Goal: Task Accomplishment & Management: Use online tool/utility

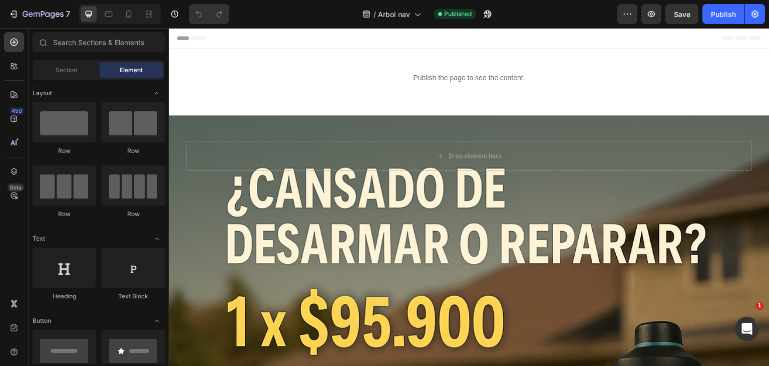
click at [117, 11] on div at bounding box center [120, 14] width 82 height 20
click at [135, 17] on div at bounding box center [129, 14] width 16 height 16
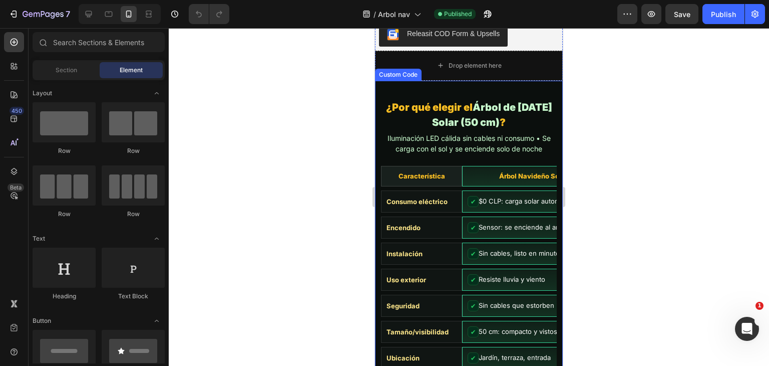
scroll to position [2003, 0]
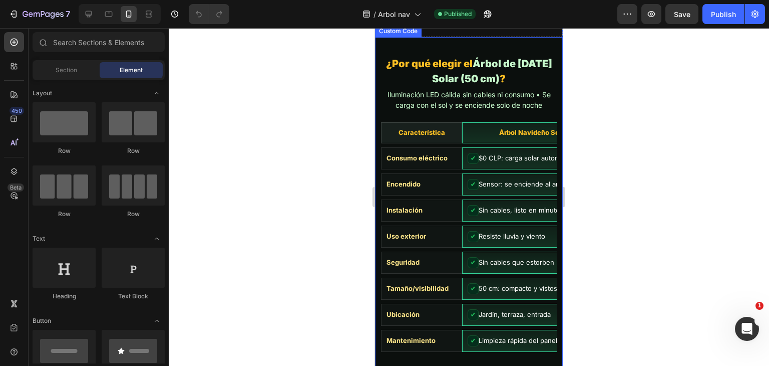
click at [474, 135] on th "Árbol Navideño Solar" at bounding box center [533, 132] width 143 height 21
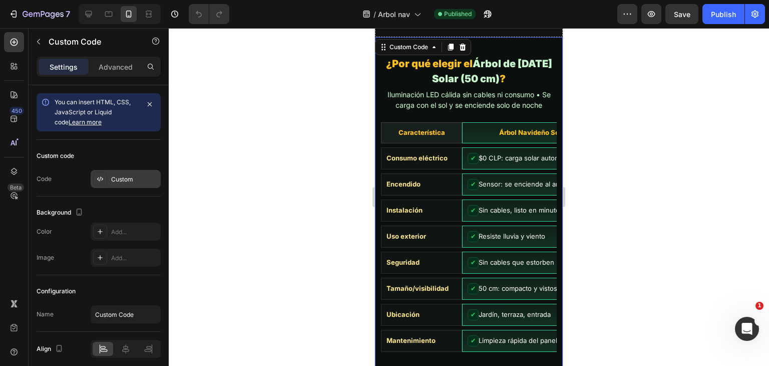
click at [131, 181] on div "Custom" at bounding box center [134, 179] width 47 height 9
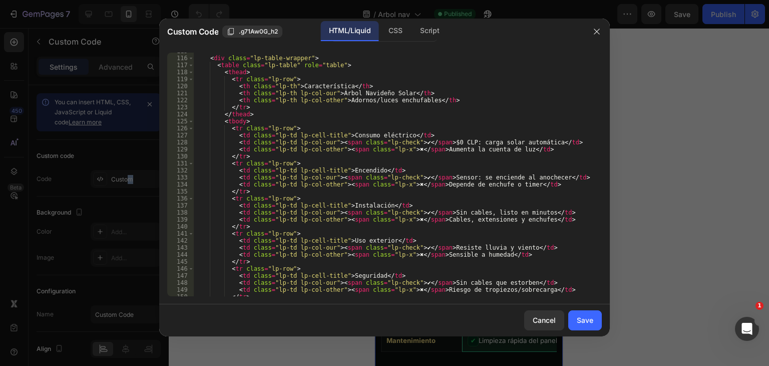
scroll to position [811, 0]
click at [600, 34] on icon "button" at bounding box center [597, 32] width 8 height 8
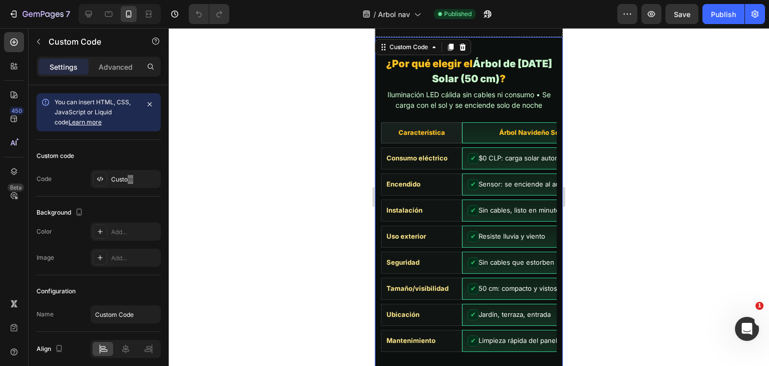
click at [499, 120] on table "Característica Árbol Navideño Solar Adornos/luces enchufables Consumo eléctrico…" at bounding box center [561, 236] width 361 height 237
click at [125, 175] on div "Custom" at bounding box center [134, 179] width 47 height 9
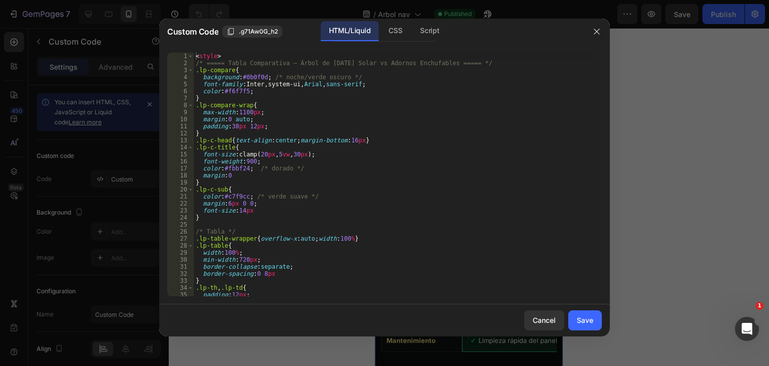
click at [310, 179] on div "< style > /* ===== Tabla Comparativa – Árbol de [DATE] Solar vs Adornos Enchufa…" at bounding box center [394, 181] width 401 height 257
type textarea "</section>"
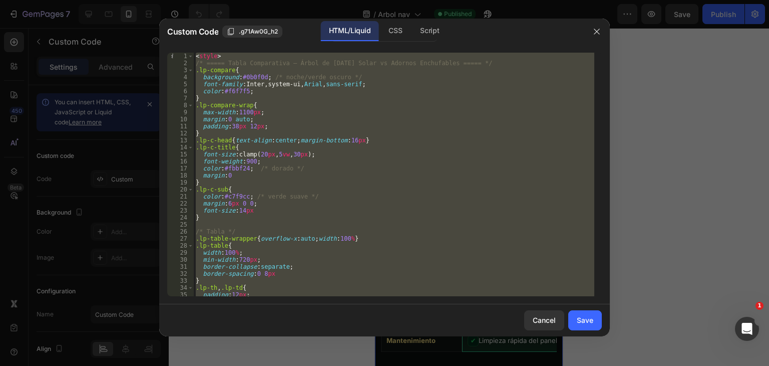
click at [652, 191] on div at bounding box center [384, 183] width 769 height 366
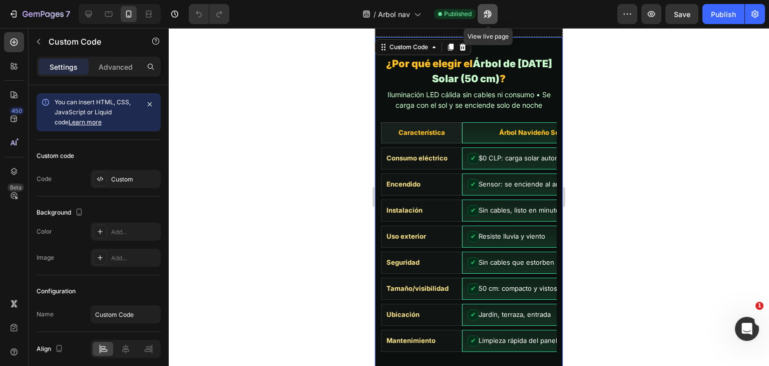
click at [485, 9] on icon "button" at bounding box center [488, 14] width 10 height 10
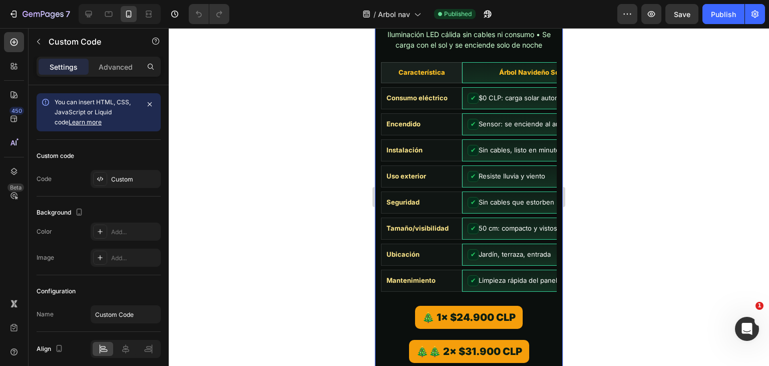
scroll to position [2053, 0]
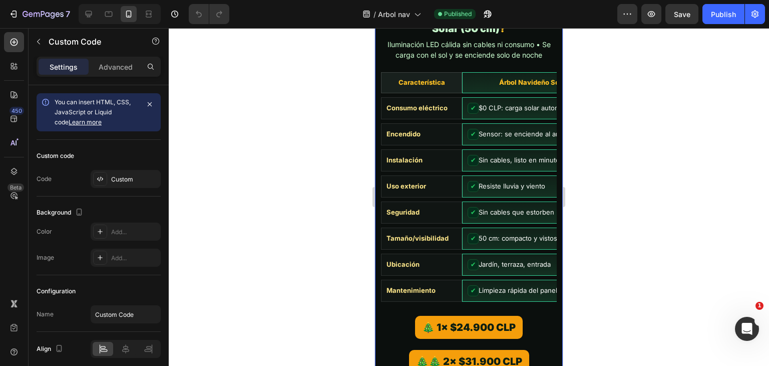
click at [436, 119] on table "Característica Árbol Navideño Solar Adornos/luces enchufables Consumo eléctrico…" at bounding box center [561, 186] width 361 height 237
click at [121, 172] on div "Custom" at bounding box center [126, 179] width 70 height 18
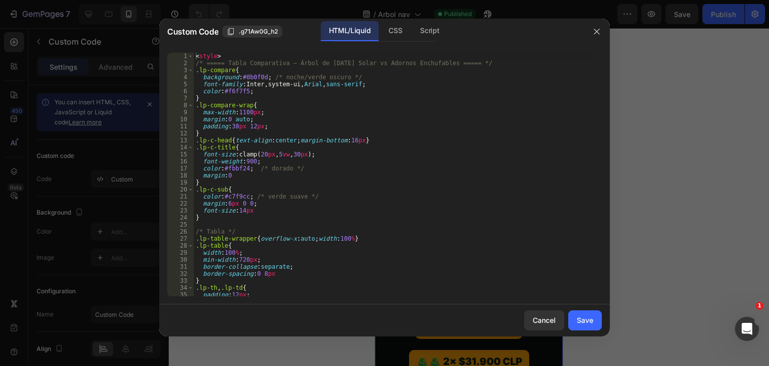
click at [304, 129] on div "< style > /* ===== Tabla Comparativa – Árbol de [DATE] Solar vs Adornos Enchufa…" at bounding box center [394, 181] width 401 height 257
type textarea "</section>"
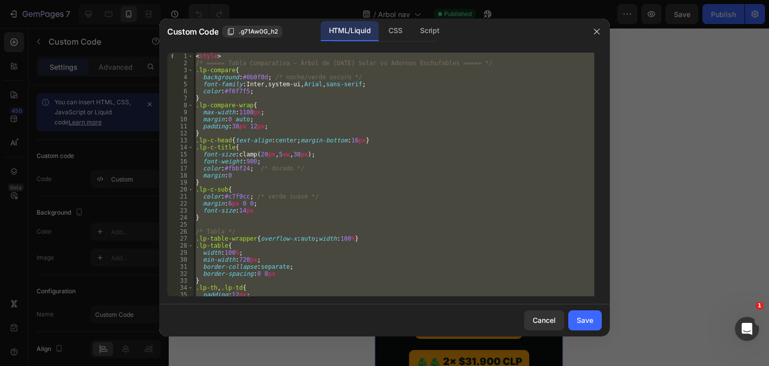
paste textarea
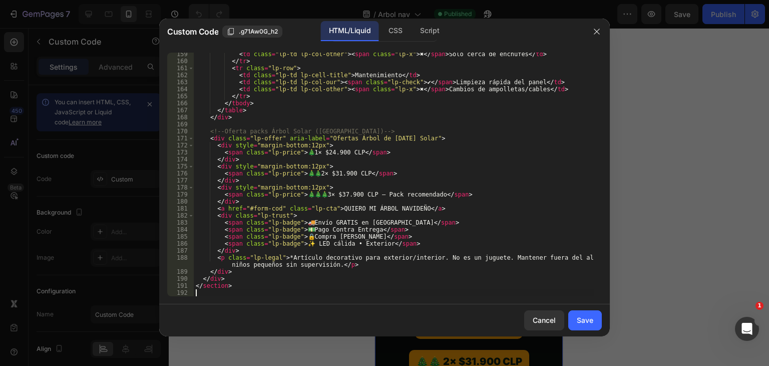
scroll to position [1117, 0]
click at [552, 317] on div "Cancel" at bounding box center [544, 319] width 23 height 11
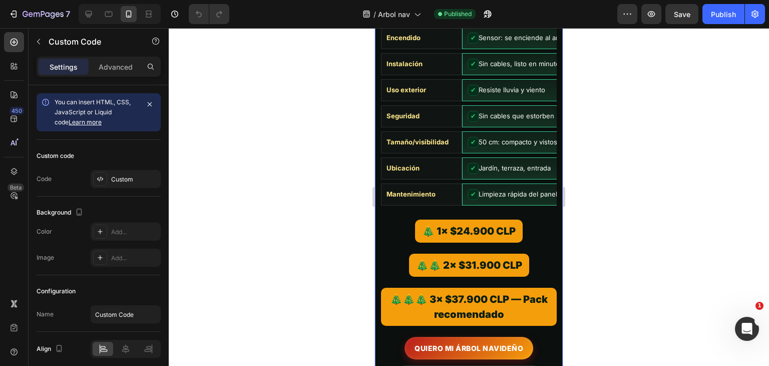
scroll to position [2153, 0]
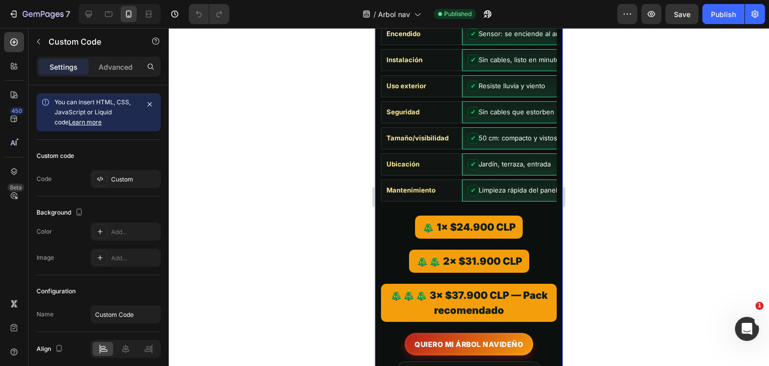
click at [532, 262] on div "🎄🎄 2× $31.900 CLP" at bounding box center [469, 263] width 176 height 28
click at [115, 171] on div "Custom" at bounding box center [126, 179] width 70 height 18
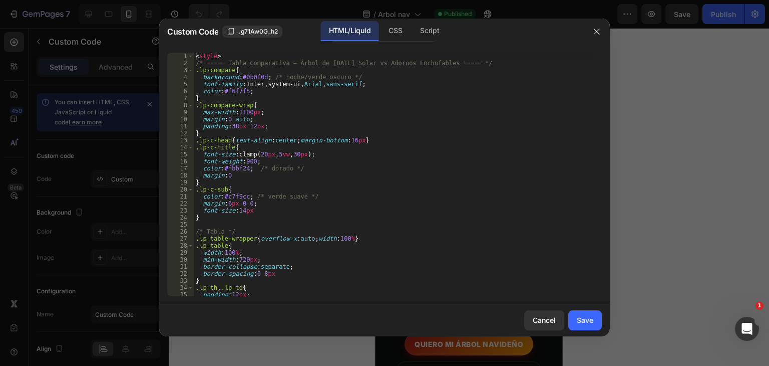
click at [319, 170] on div "< style > /* ===== Tabla Comparativa – Árbol de [DATE] Solar vs Adornos Enchufa…" at bounding box center [394, 181] width 401 height 257
type textarea "</section>"
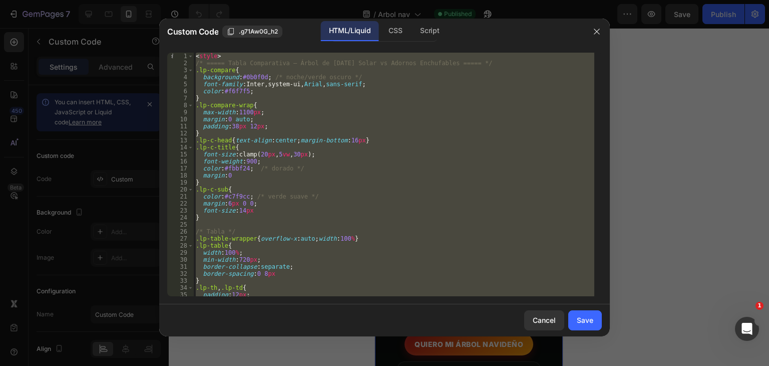
paste textarea
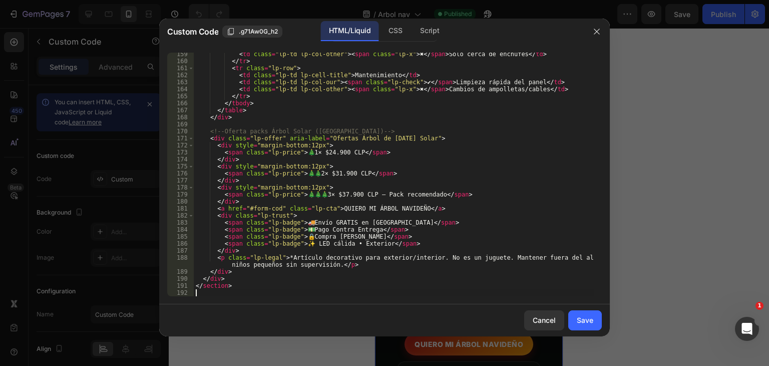
scroll to position [1117, 0]
click at [577, 311] on button "Save" at bounding box center [585, 320] width 34 height 20
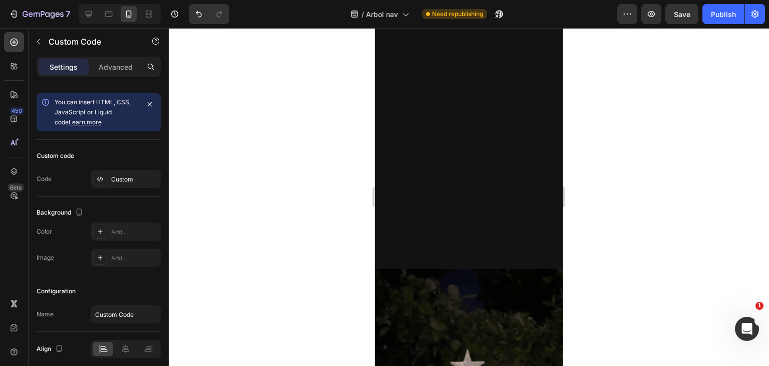
scroll to position [901, 0]
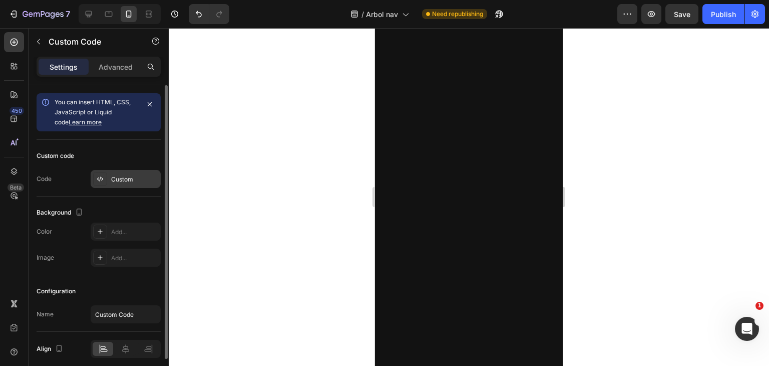
click at [144, 178] on div "Custom" at bounding box center [134, 179] width 47 height 9
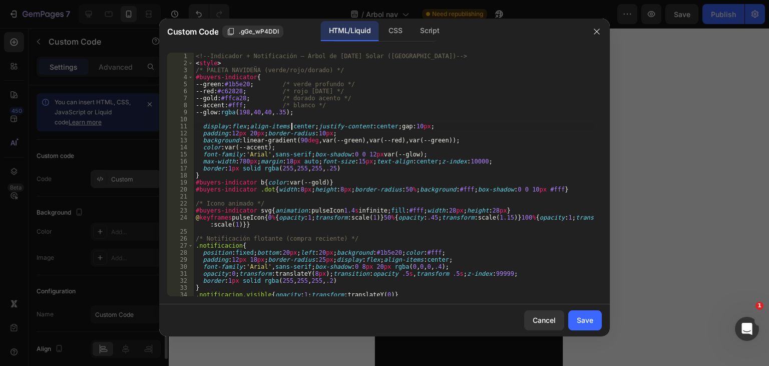
click at [292, 127] on div "<!-- Indicador + Notificación – Árbol de [DATE] Solar ([GEOGRAPHIC_DATA]) --> <…" at bounding box center [394, 181] width 401 height 257
type textarea "</script>"
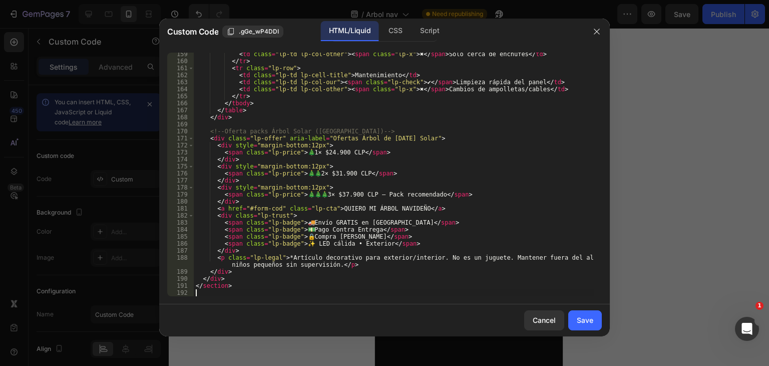
type textarea "</script>"
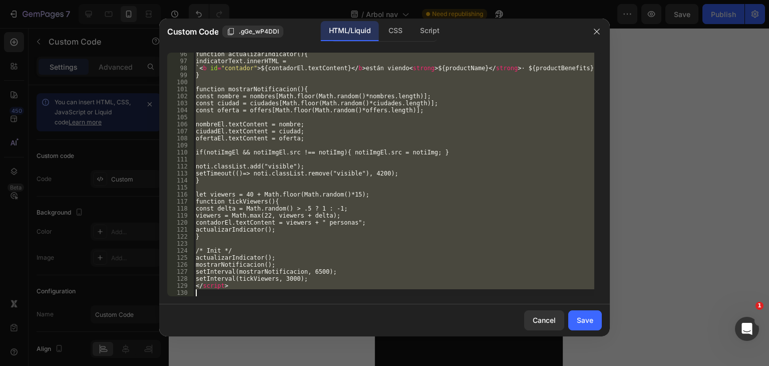
scroll to position [731, 0]
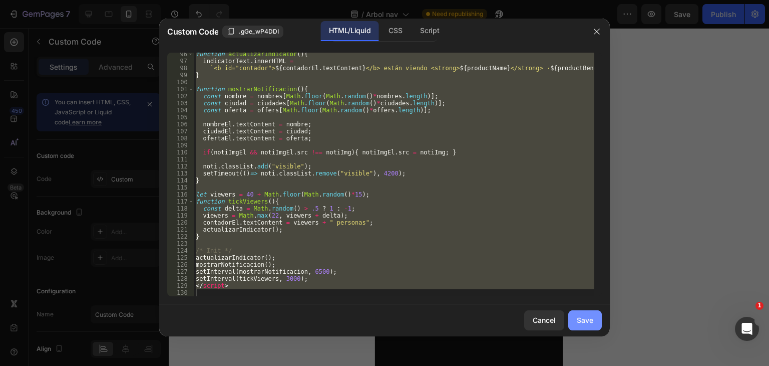
click at [587, 322] on div "Save" at bounding box center [585, 319] width 17 height 11
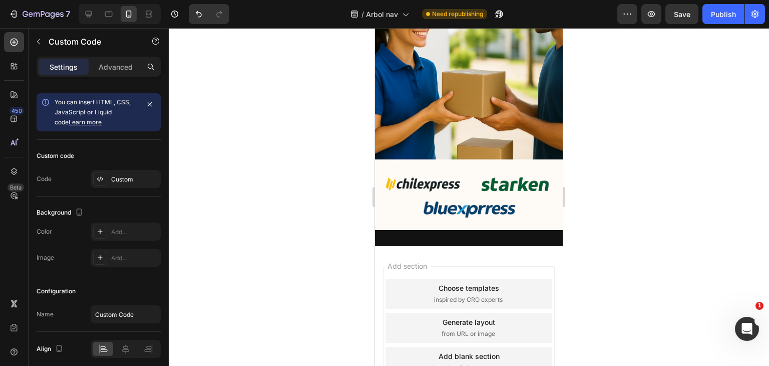
scroll to position [3480, 0]
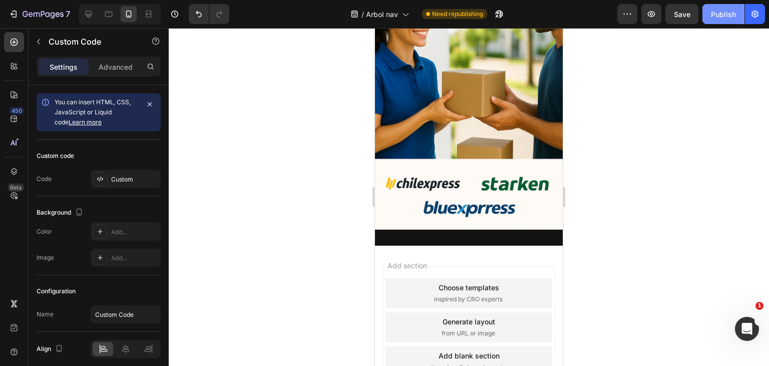
click at [721, 11] on div "Publish" at bounding box center [723, 14] width 25 height 11
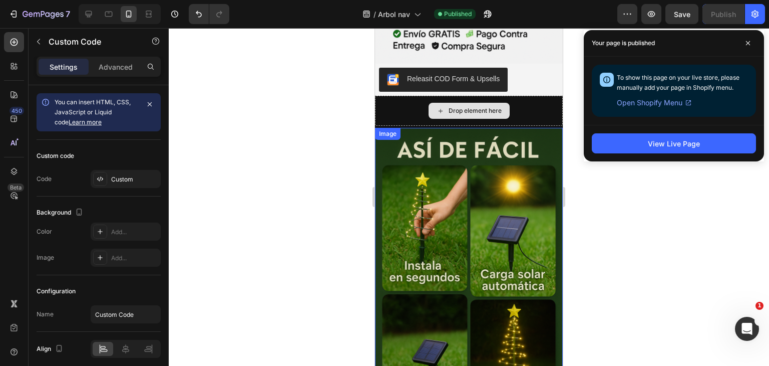
scroll to position [926, 0]
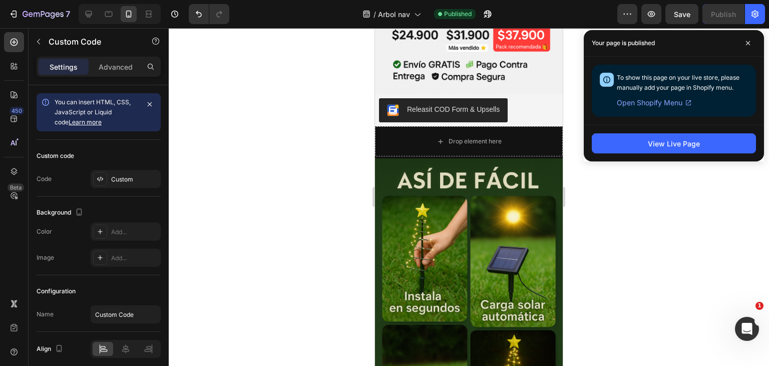
click at [478, 156] on div "Publish the page to see the content." at bounding box center [469, 169] width 188 height 27
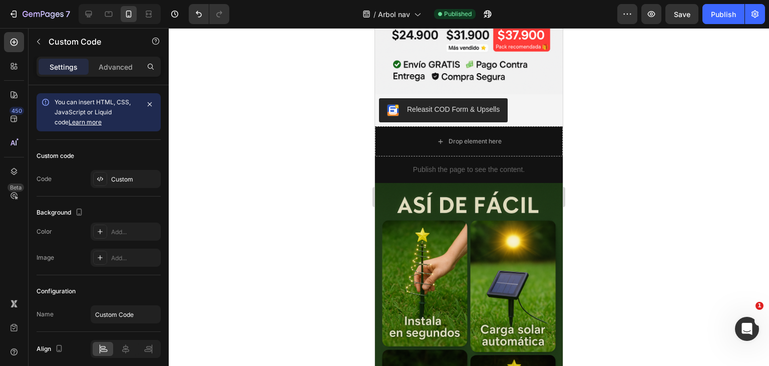
click at [456, 164] on p "Publish the page to see the content." at bounding box center [469, 169] width 188 height 11
click at [116, 171] on div "Custom" at bounding box center [126, 179] width 70 height 18
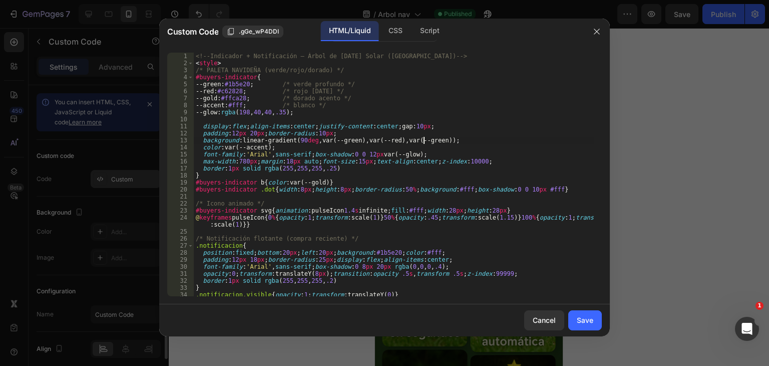
click at [423, 139] on div "<!-- Indicador + Notificación – Árbol de [DATE] Solar ([GEOGRAPHIC_DATA]) --> <…" at bounding box center [394, 181] width 401 height 257
type textarea "</script>"
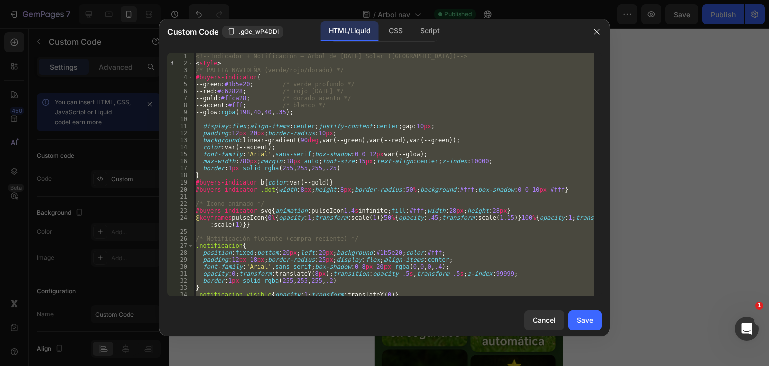
scroll to position [724, 0]
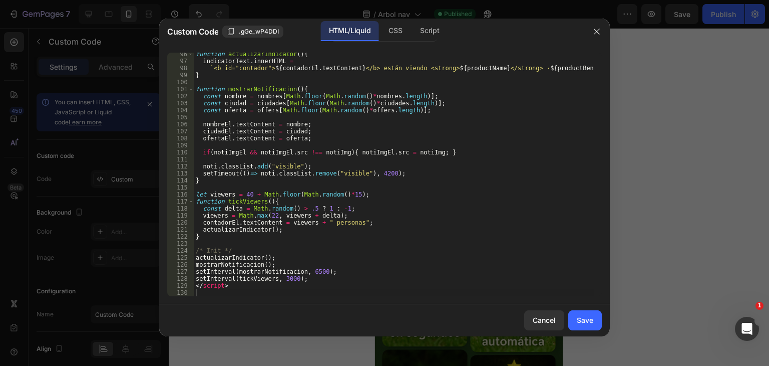
click at [607, 319] on div "Cancel Save" at bounding box center [384, 320] width 451 height 32
click at [600, 319] on button "Save" at bounding box center [585, 320] width 34 height 20
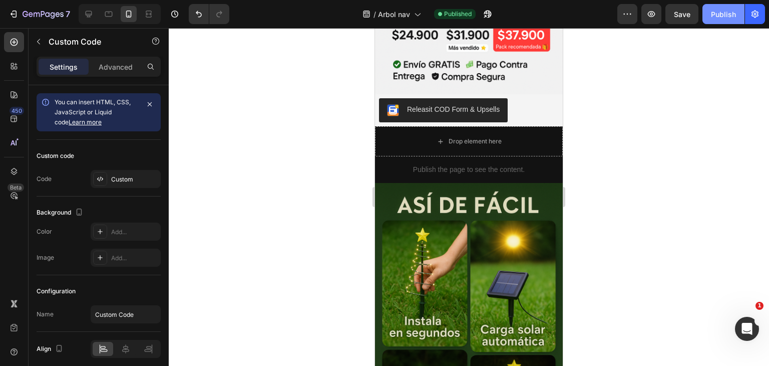
click at [723, 18] on div "Publish" at bounding box center [723, 14] width 25 height 11
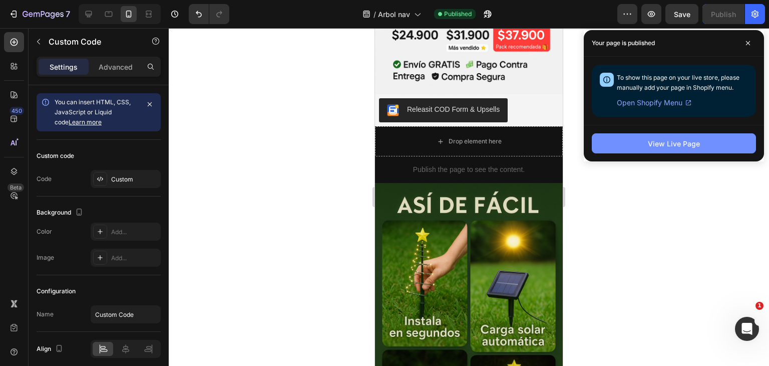
click at [697, 143] on div "View Live Page" at bounding box center [674, 143] width 52 height 11
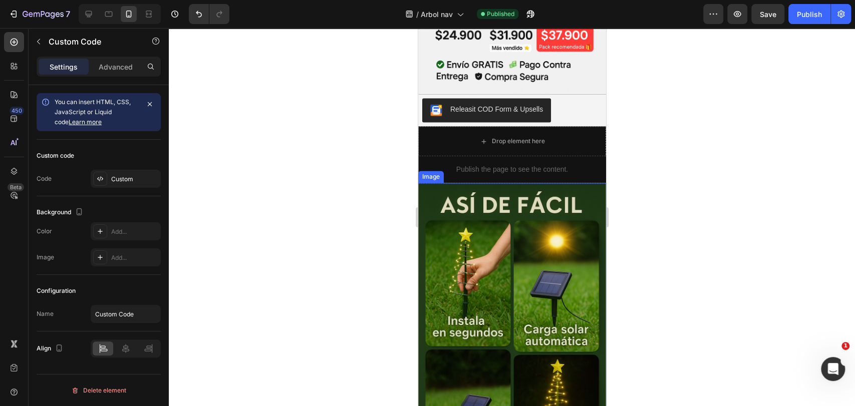
scroll to position [926, 0]
click at [486, 156] on div "Publish the page to see the content." at bounding box center [512, 169] width 188 height 27
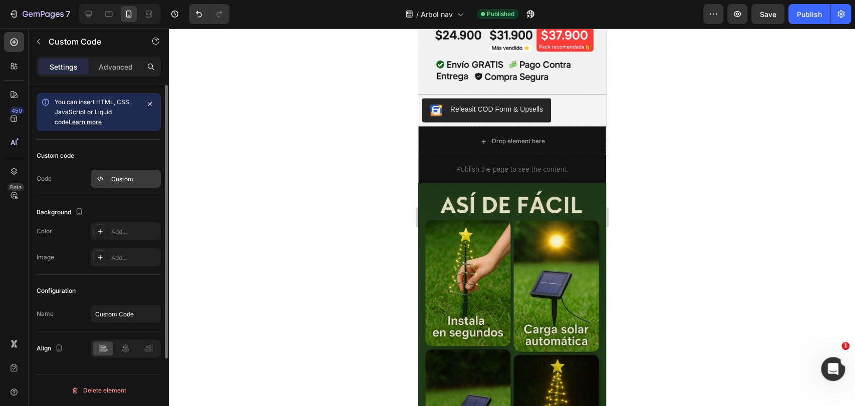
click at [139, 179] on div "Custom" at bounding box center [134, 179] width 47 height 9
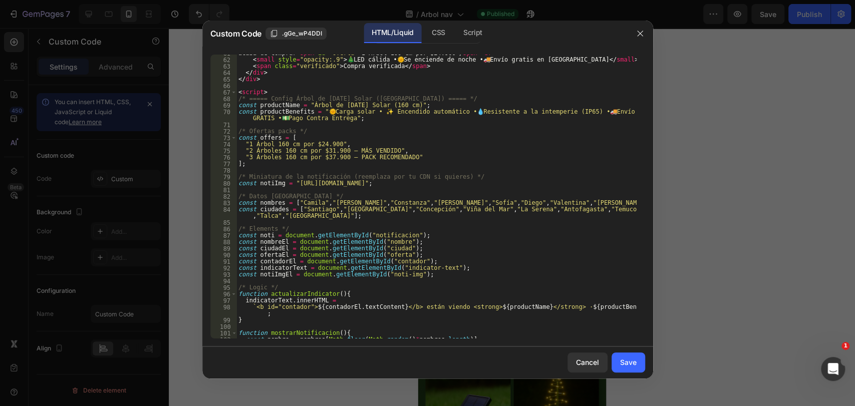
scroll to position [434, 0]
drag, startPoint x: 294, startPoint y: 182, endPoint x: 474, endPoint y: 184, distance: 180.3
click at [474, 184] on div "acaba de comprar < span id = "oferta" > 1 Árbol 160 cm por $24.900 </ span > < …" at bounding box center [436, 198] width 400 height 297
paste textarea "[DOMAIN_NAME][URL][DATE]"
type textarea "const notiImg = "[URL][DOMAIN_NAME][DATE]";"
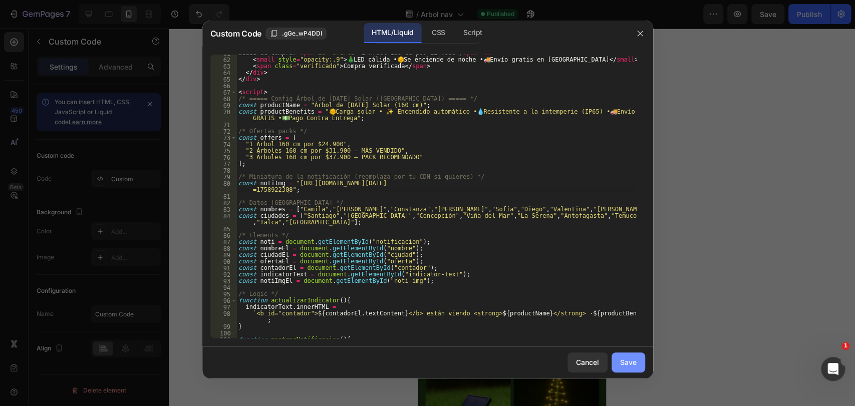
click at [628, 365] on button "Save" at bounding box center [628, 363] width 34 height 20
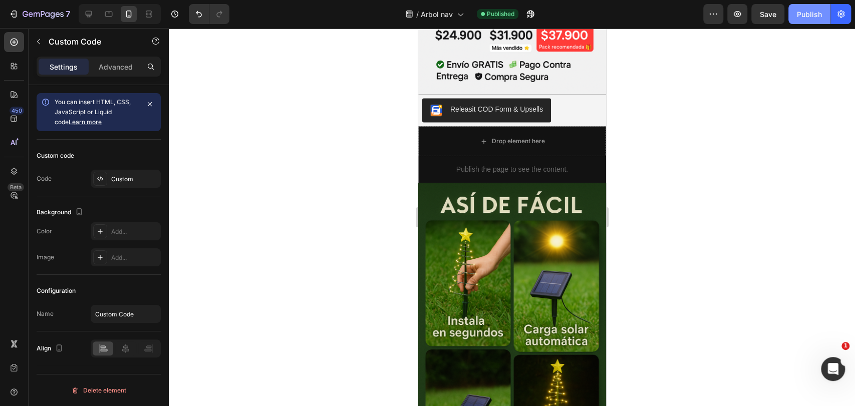
click at [769, 17] on button "Publish" at bounding box center [809, 14] width 42 height 20
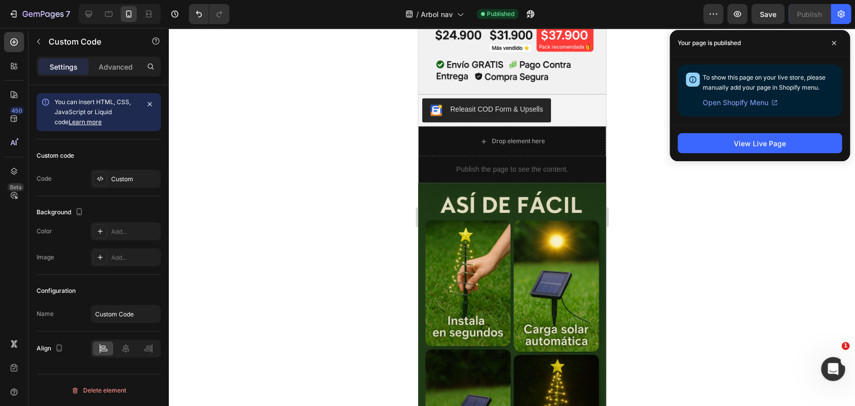
click at [488, 164] on p "Publish the page to see the content." at bounding box center [512, 169] width 188 height 11
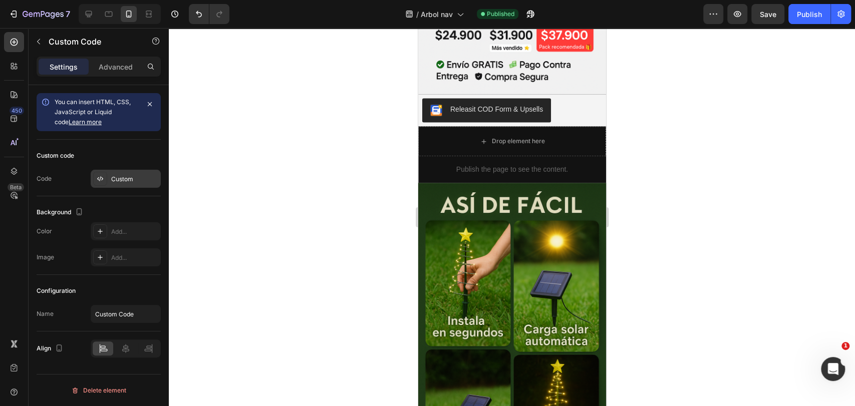
click at [141, 177] on div "Custom" at bounding box center [134, 179] width 47 height 9
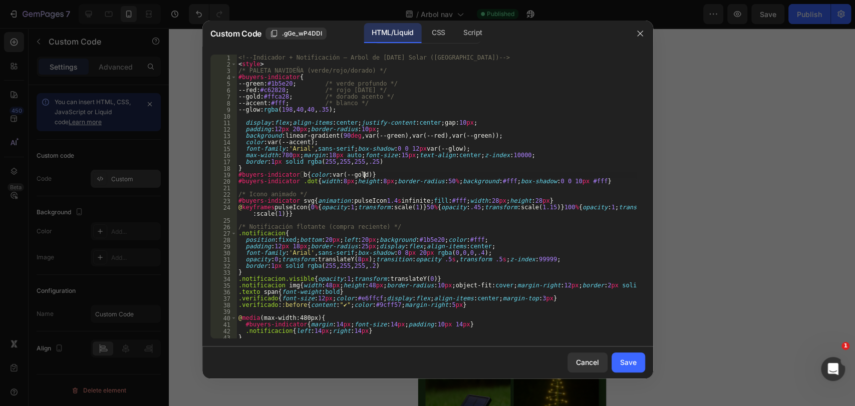
type textarea "</script>"
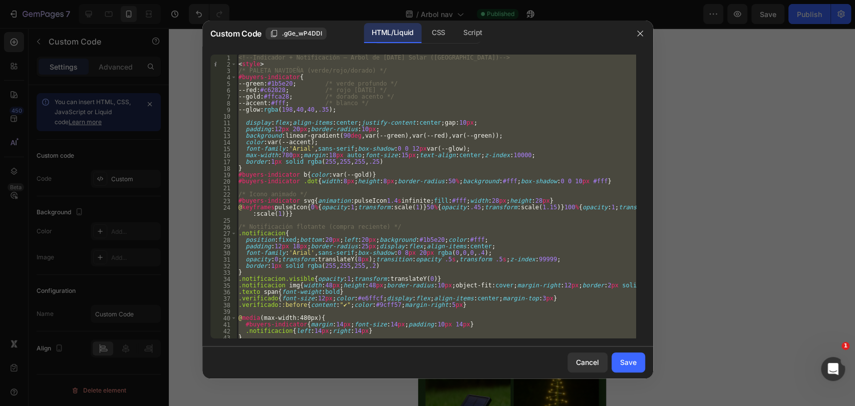
scroll to position [627, 0]
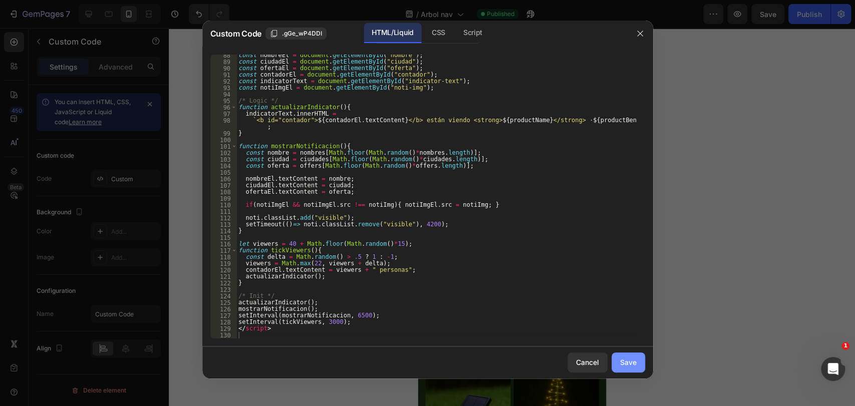
click at [627, 355] on button "Save" at bounding box center [628, 363] width 34 height 20
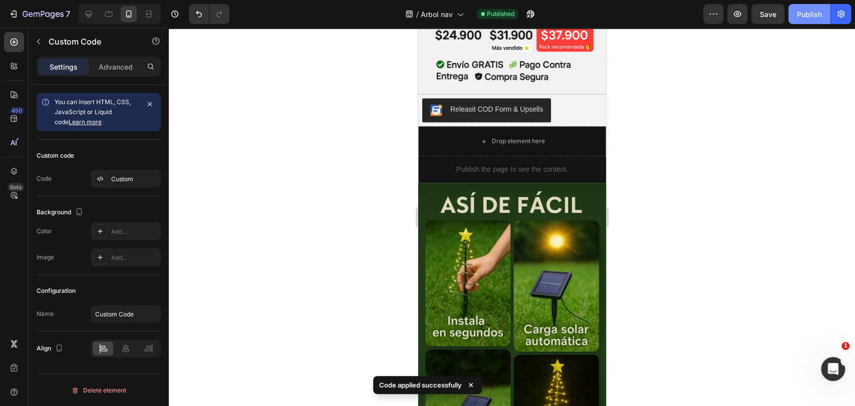
click at [769, 17] on div "Publish" at bounding box center [809, 14] width 25 height 11
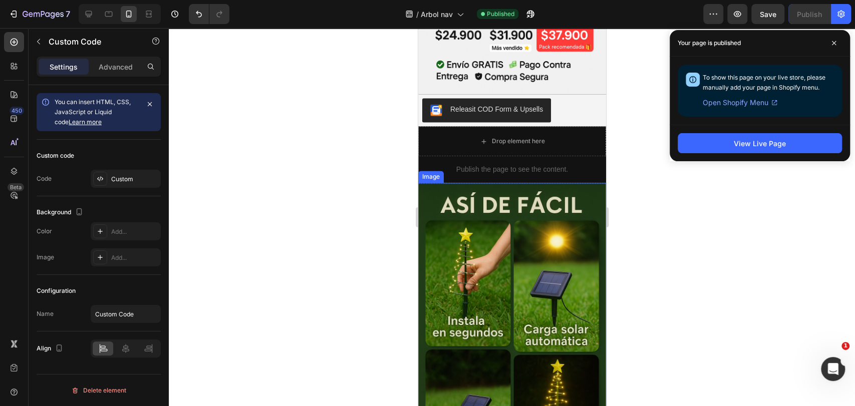
click at [458, 164] on p "Publish the page to see the content." at bounding box center [512, 169] width 188 height 11
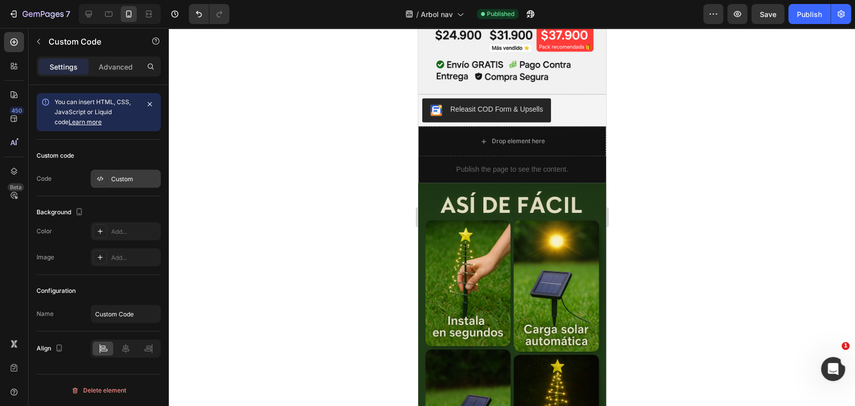
click at [146, 173] on div "Custom" at bounding box center [126, 179] width 70 height 18
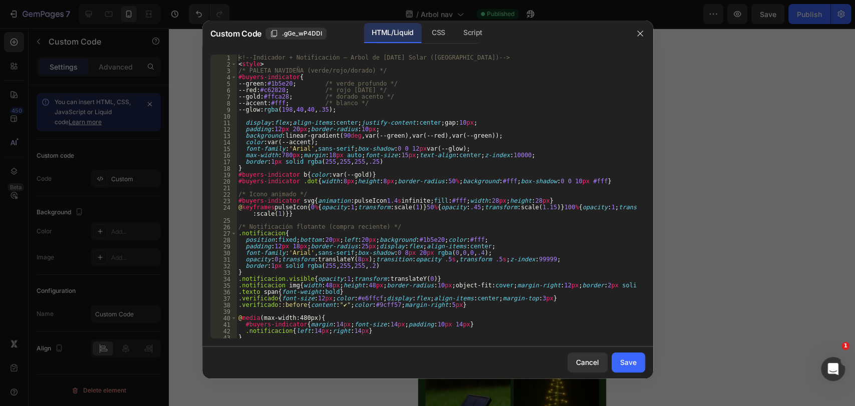
click at [335, 161] on div "<!-- Indicador + Notificación – Árbol de [DATE] Solar ([GEOGRAPHIC_DATA]) --> <…" at bounding box center [436, 203] width 400 height 297
type textarea "</script>"
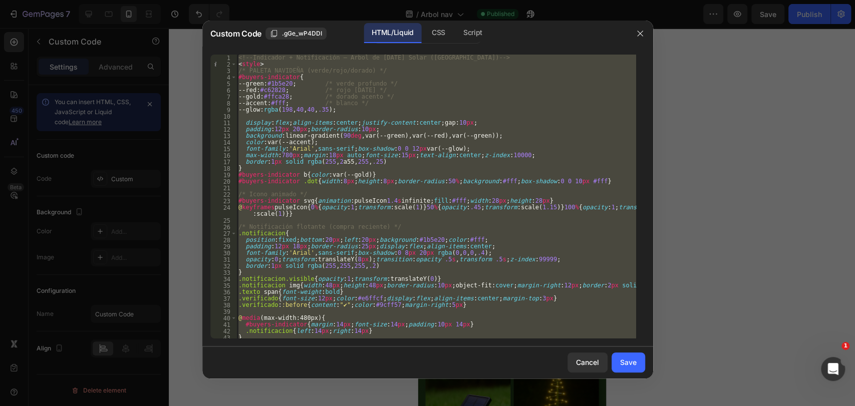
paste textarea
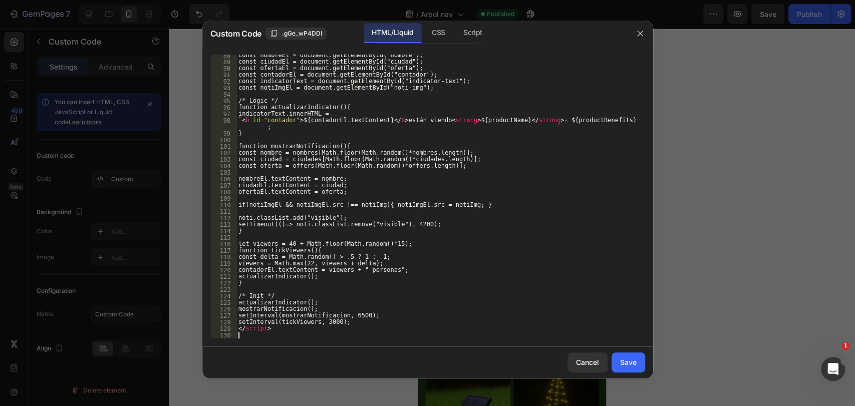
scroll to position [627, 0]
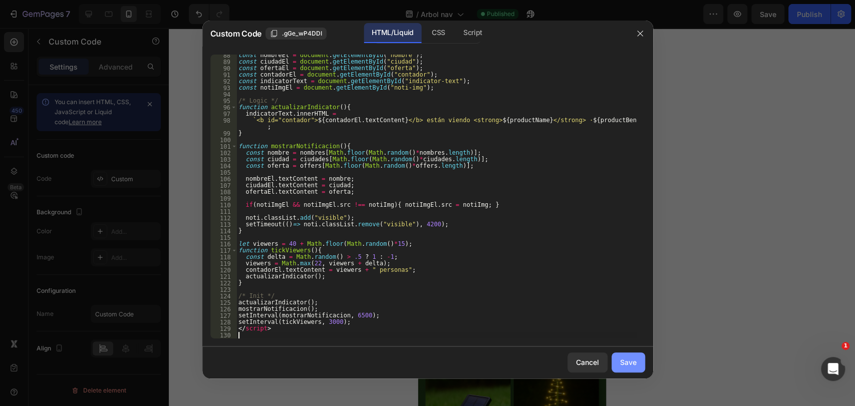
click at [617, 358] on button "Save" at bounding box center [628, 363] width 34 height 20
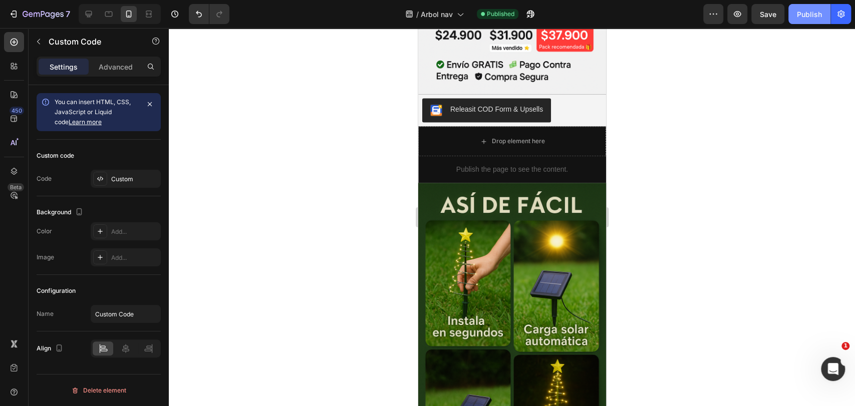
click at [769, 13] on div "Publish" at bounding box center [809, 14] width 25 height 11
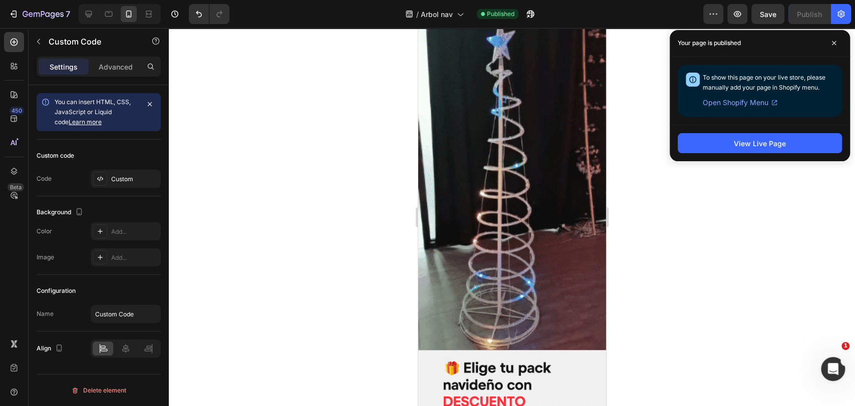
scroll to position [111, 0]
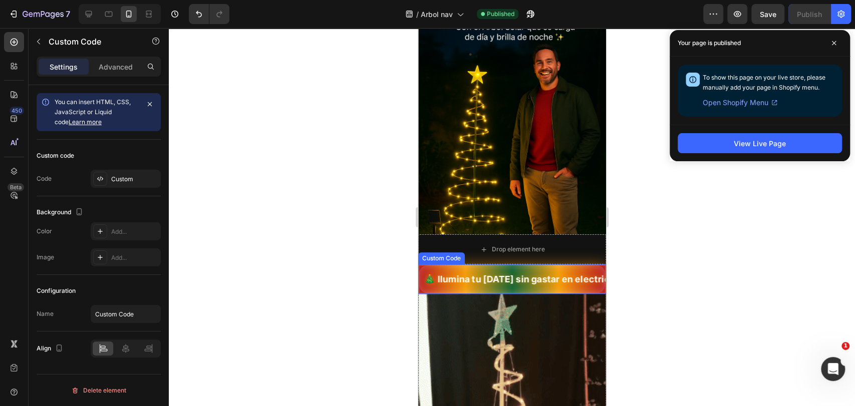
click at [587, 280] on span "🎄 Ilumina tu [DATE] sin gastar en electricidad — Árbol de [DATE] Solar con LED …" at bounding box center [512, 279] width 186 height 14
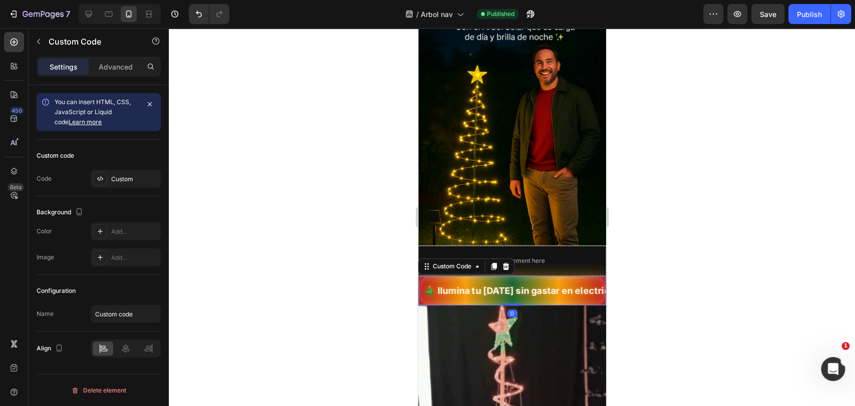
click at [145, 193] on div "Custom code Code Custom" at bounding box center [99, 168] width 124 height 57
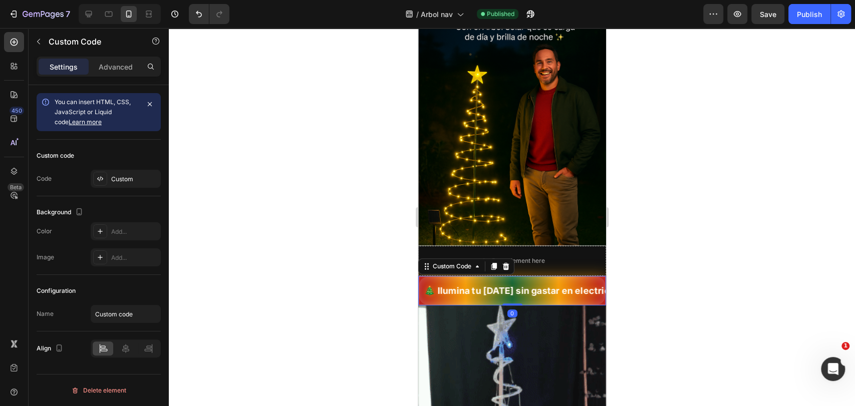
click at [146, 166] on div "Custom code Code Custom" at bounding box center [99, 168] width 124 height 57
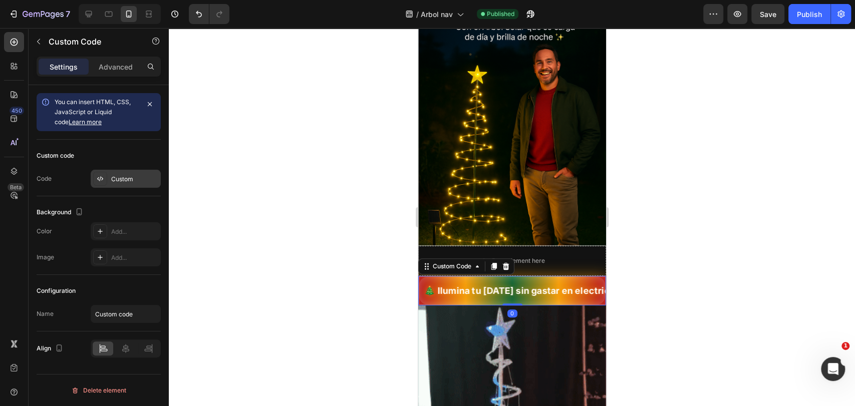
click at [144, 176] on div "Custom" at bounding box center [134, 179] width 47 height 9
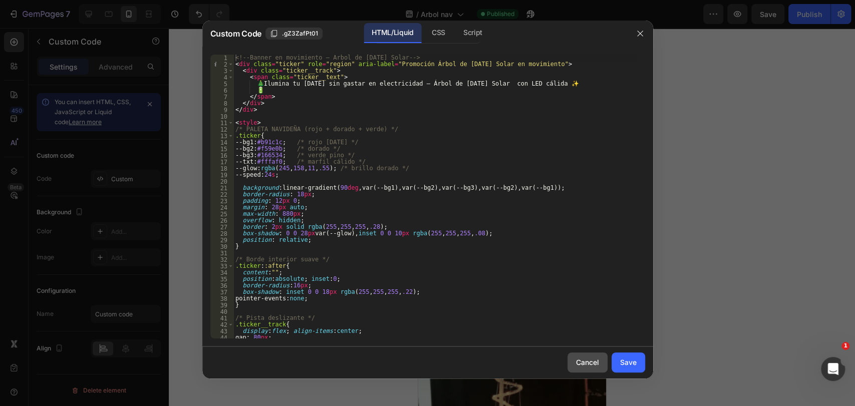
click at [590, 360] on div "Cancel" at bounding box center [587, 362] width 23 height 11
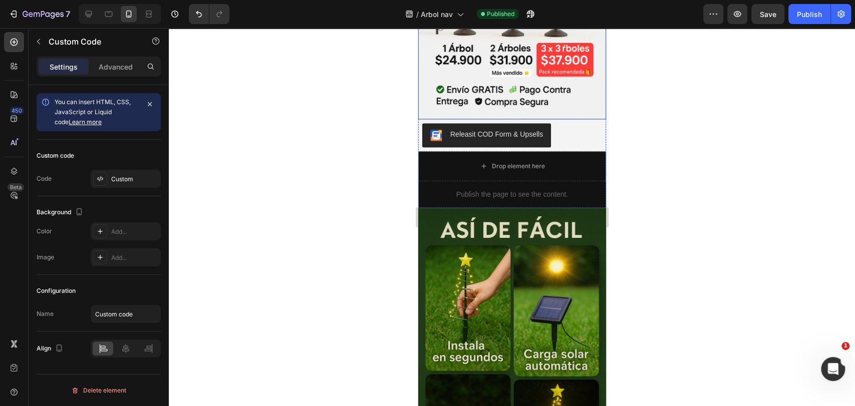
scroll to position [945, 0]
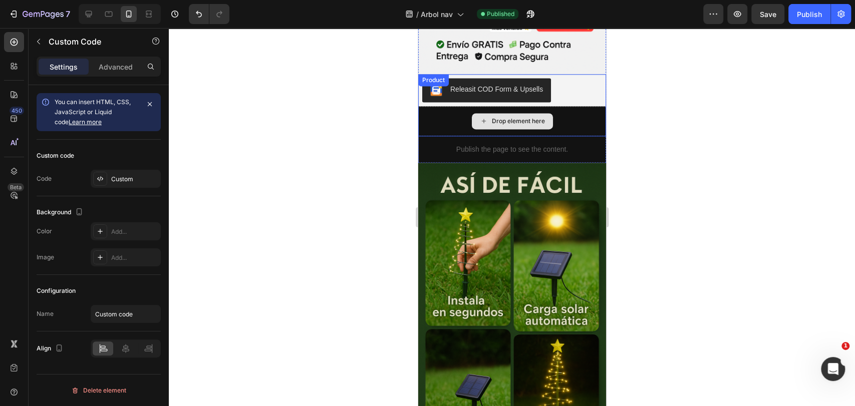
click at [531, 136] on div "Publish the page to see the content." at bounding box center [512, 149] width 188 height 27
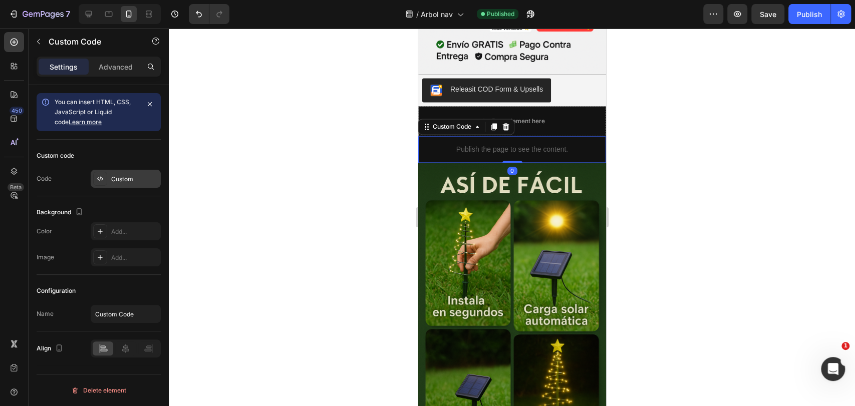
click at [135, 182] on div "Custom" at bounding box center [134, 179] width 47 height 9
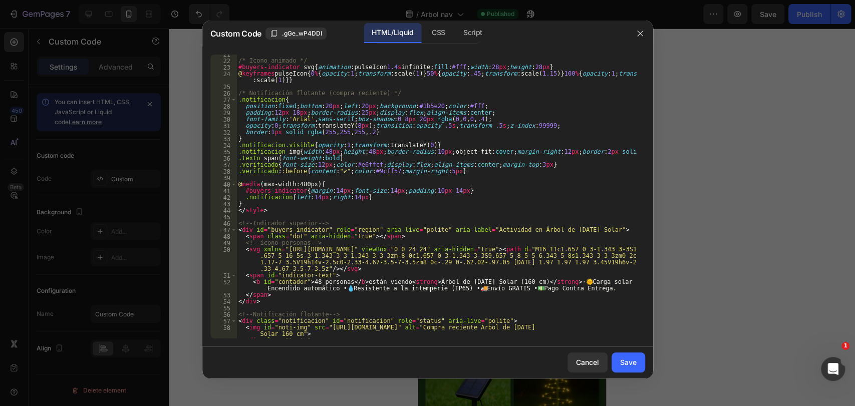
scroll to position [167, 0]
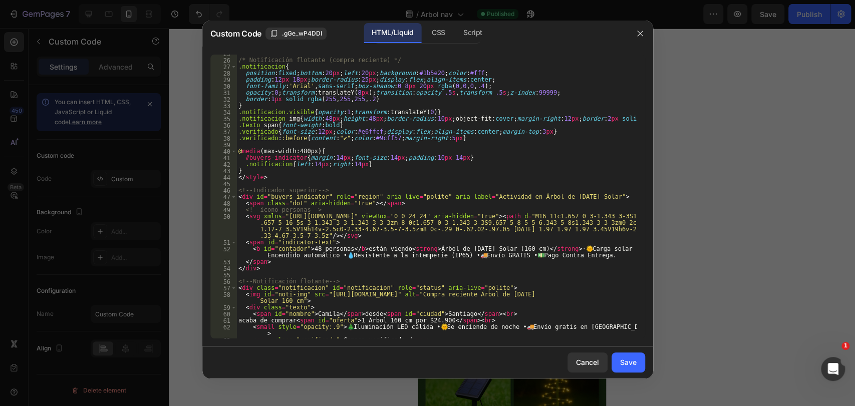
type textarea "<b id="contador">48 personas</b> están viendo <strong>Árbol de [DATE] Solar (16…"
drag, startPoint x: 463, startPoint y: 250, endPoint x: 557, endPoint y: 250, distance: 93.6
click at [581, 254] on div "/* Notificación flotante (compra reciente) */ .notificacion { position : fixed …" at bounding box center [436, 199] width 400 height 297
click at [488, 246] on div "/* Notificación flotante (compra reciente) */ .notificacion { position : fixed …" at bounding box center [436, 199] width 400 height 297
click at [522, 247] on div "/* Notificación flotante (compra reciente) */ .notificacion { position : fixed …" at bounding box center [436, 199] width 400 height 297
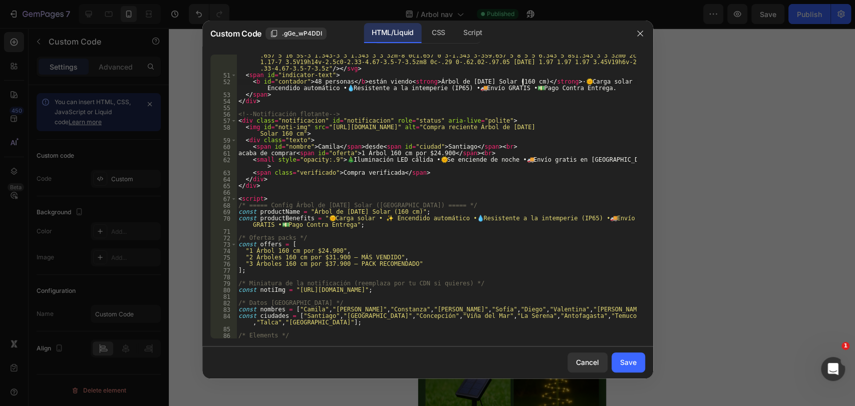
scroll to position [367, 0]
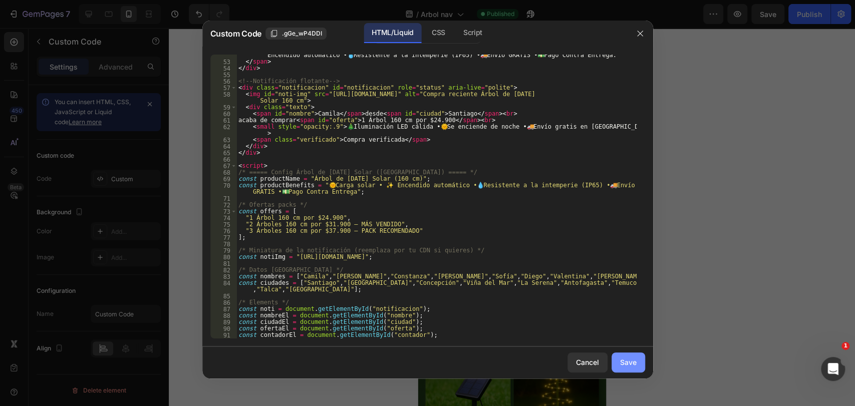
click at [633, 365] on div "Save" at bounding box center [628, 362] width 17 height 11
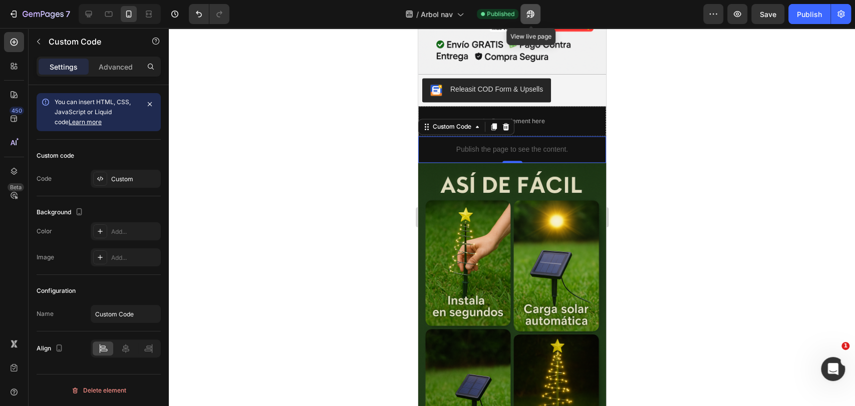
click at [526, 15] on icon "button" at bounding box center [530, 14] width 10 height 10
click at [146, 175] on div "Custom" at bounding box center [134, 179] width 47 height 9
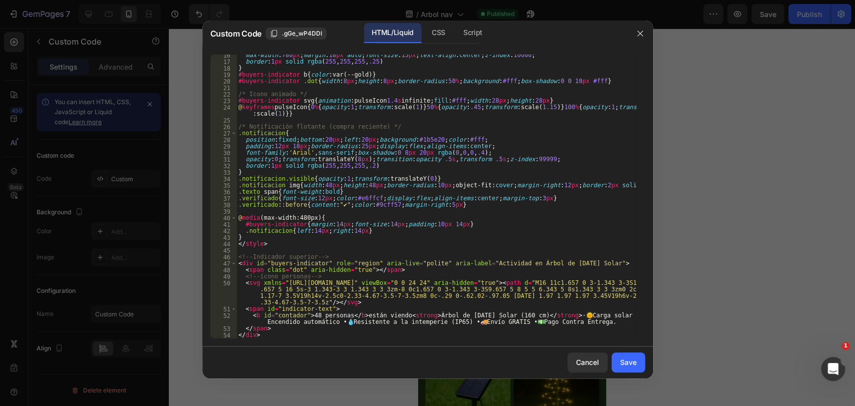
scroll to position [133, 0]
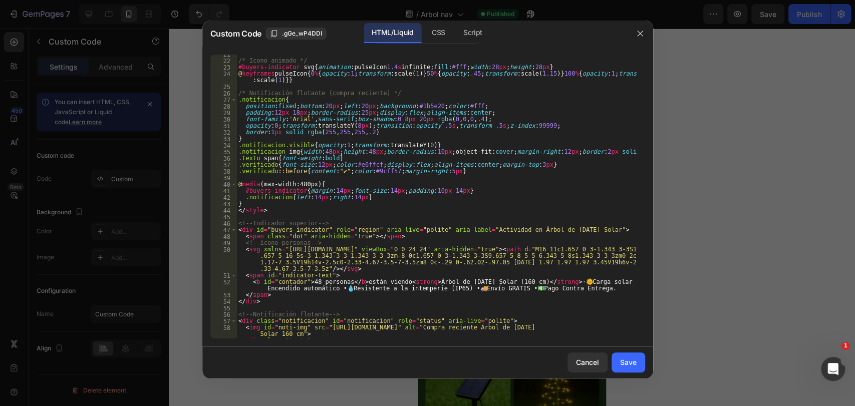
type textarea "<b id="contador">48 personas</b> están viendo <strong>Árbol de [DATE] Solar (16…"
drag, startPoint x: 513, startPoint y: 281, endPoint x: 520, endPoint y: 283, distance: 7.7
click at [514, 281] on div "/* Icono animado */ #buyers-indicator svg { animation : pulseIcon 1.4 s infinit…" at bounding box center [436, 199] width 400 height 297
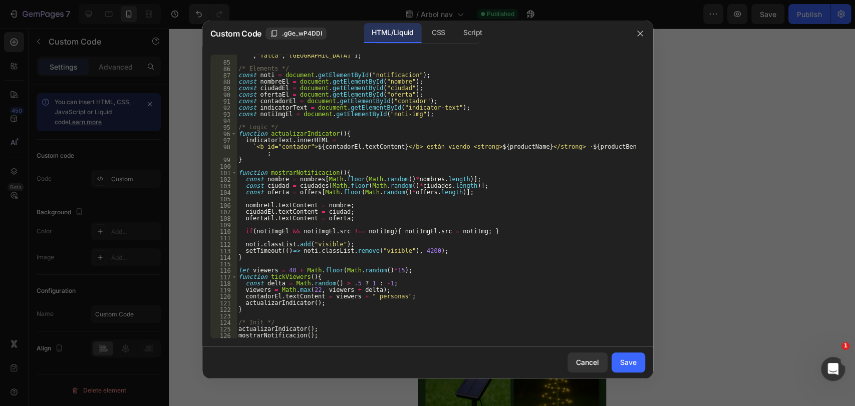
scroll to position [627, 0]
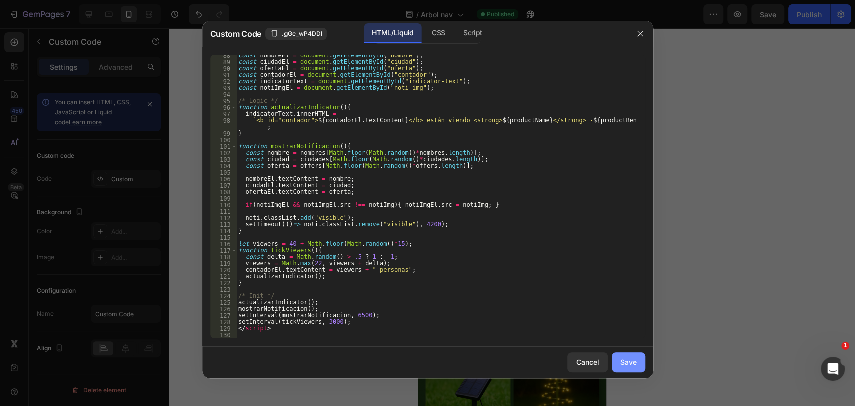
click at [637, 364] on button "Save" at bounding box center [628, 363] width 34 height 20
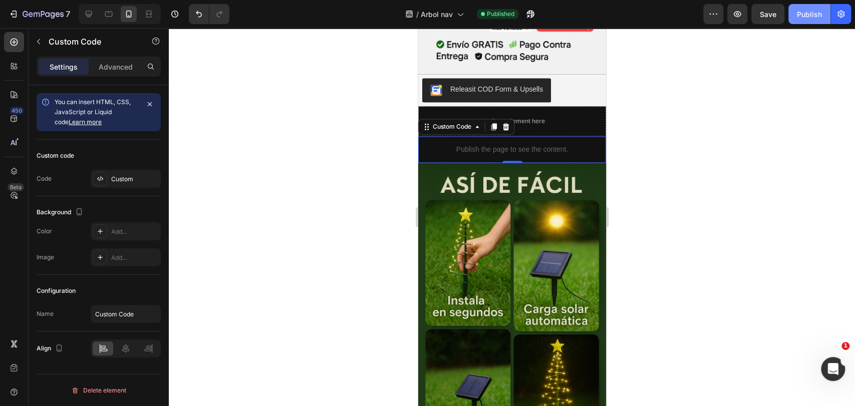
click at [769, 19] on button "Publish" at bounding box center [809, 14] width 42 height 20
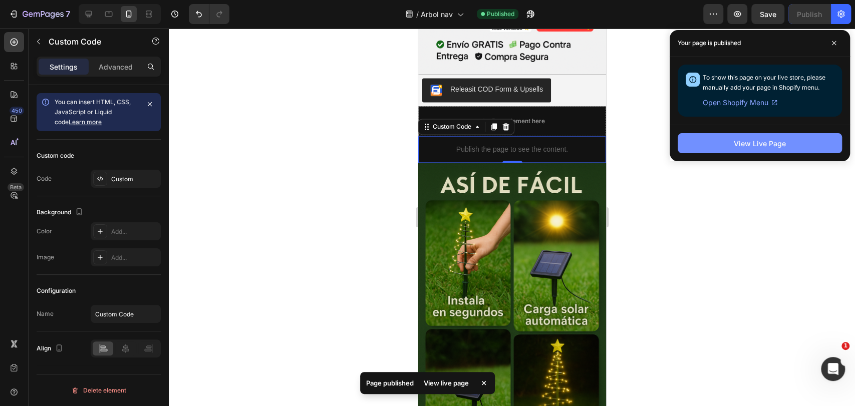
click at [769, 140] on div "View Live Page" at bounding box center [760, 143] width 52 height 11
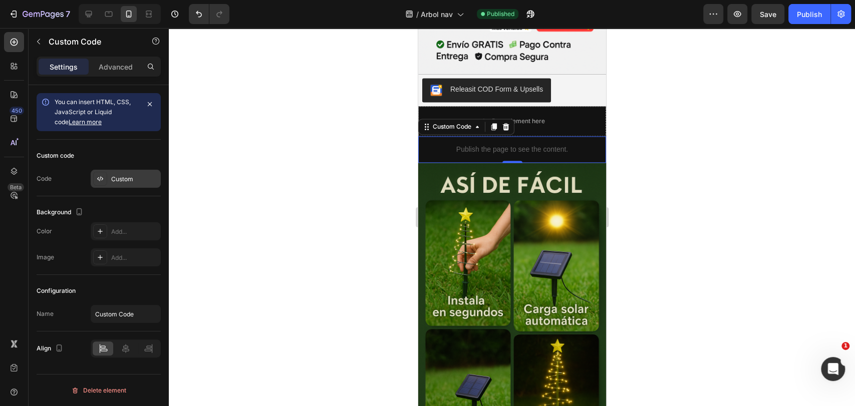
click at [116, 179] on div "Custom" at bounding box center [134, 179] width 47 height 9
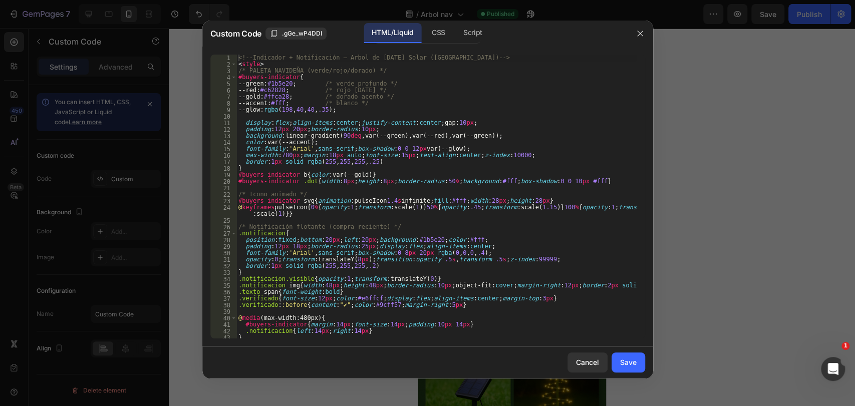
click at [523, 103] on div "<!-- Indicador + Notificación – Árbol de [DATE] Solar ([GEOGRAPHIC_DATA]) --> <…" at bounding box center [436, 203] width 400 height 297
type textarea "</script>"
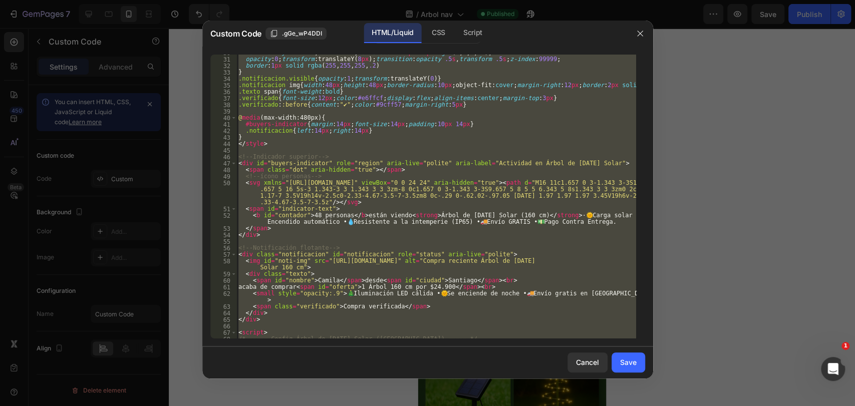
scroll to position [233, 0]
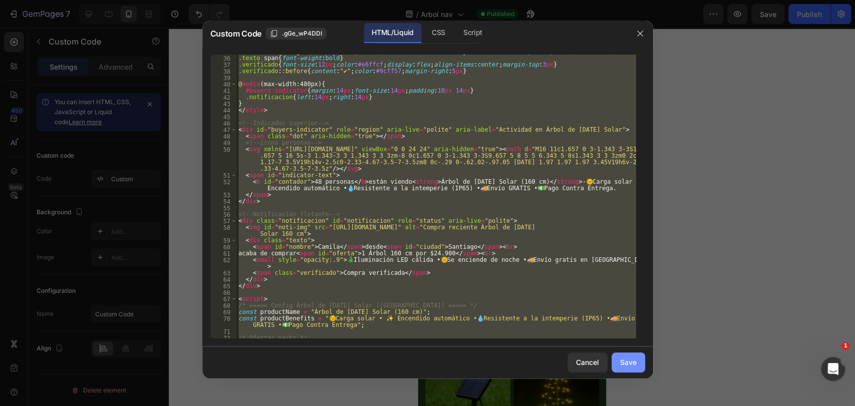
click at [637, 363] on button "Save" at bounding box center [628, 363] width 34 height 20
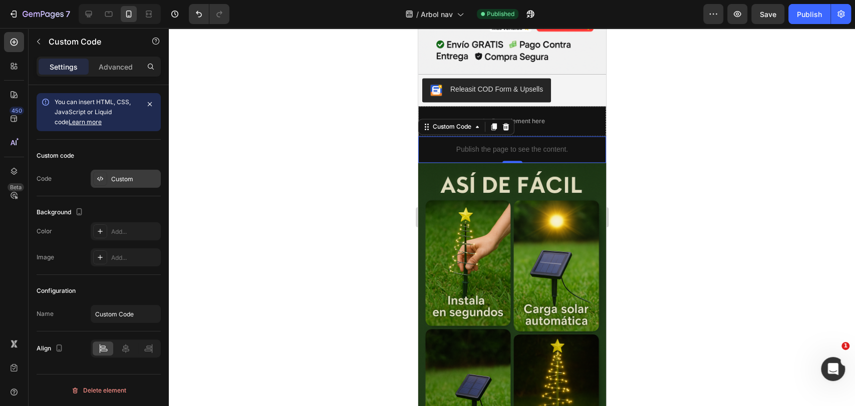
click at [144, 173] on div "Custom" at bounding box center [126, 179] width 70 height 18
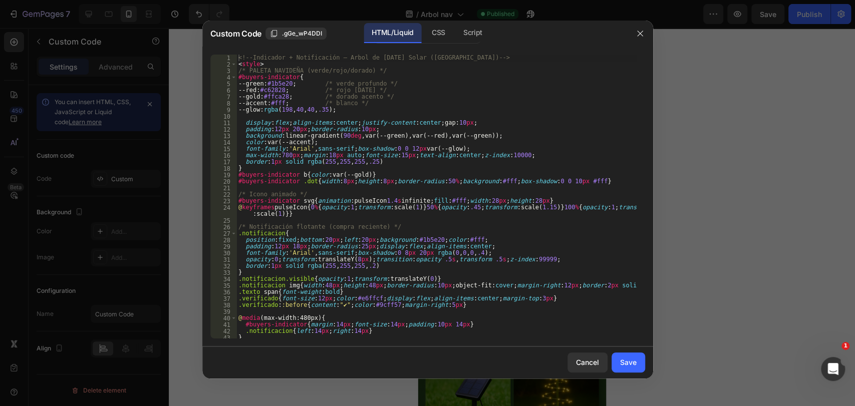
click at [497, 187] on div "<!-- Indicador + Notificación – Árbol de [DATE] Solar ([GEOGRAPHIC_DATA]) --> <…" at bounding box center [436, 203] width 400 height 297
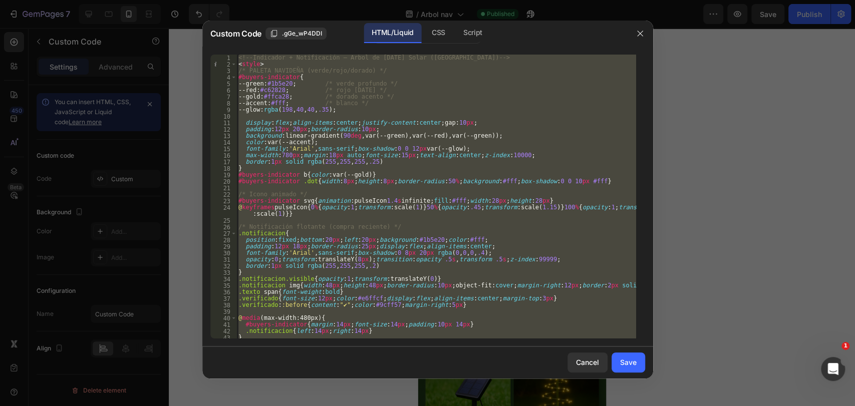
type textarea "</script>"
paste textarea
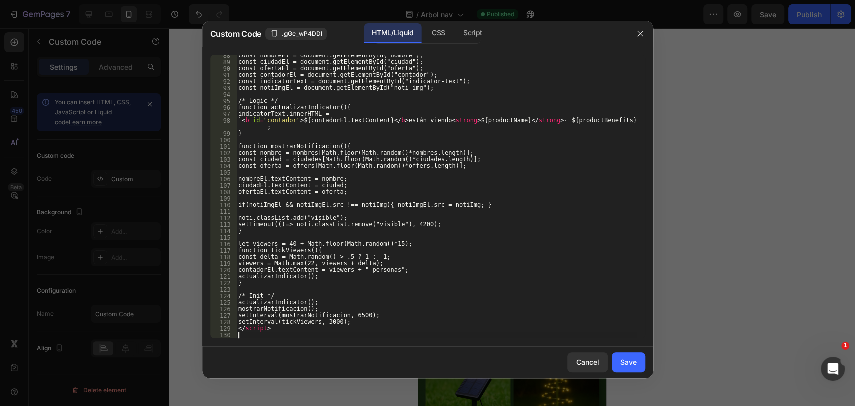
scroll to position [627, 0]
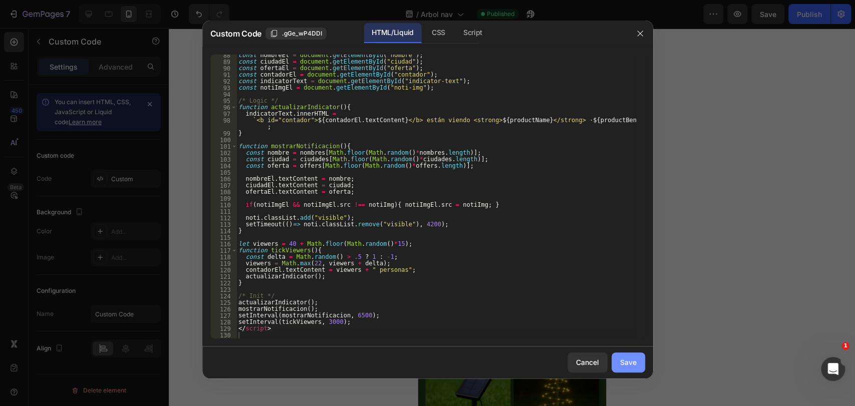
click at [634, 365] on div "Save" at bounding box center [628, 362] width 17 height 11
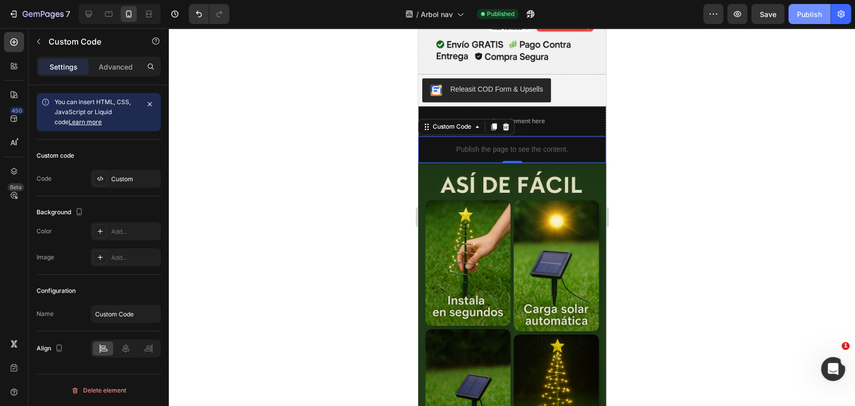
click at [769, 20] on button "Publish" at bounding box center [809, 14] width 42 height 20
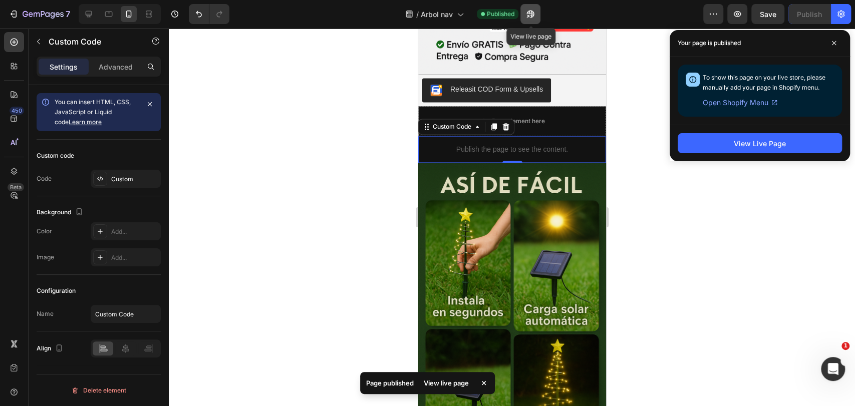
click at [532, 14] on icon "button" at bounding box center [531, 15] width 8 height 8
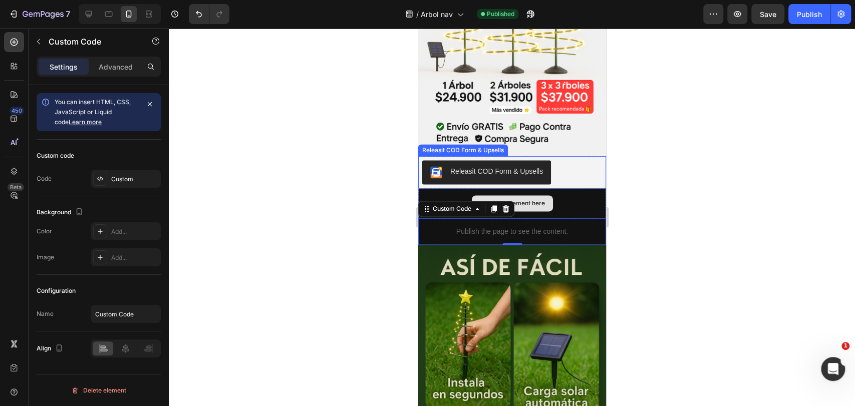
scroll to position [779, 0]
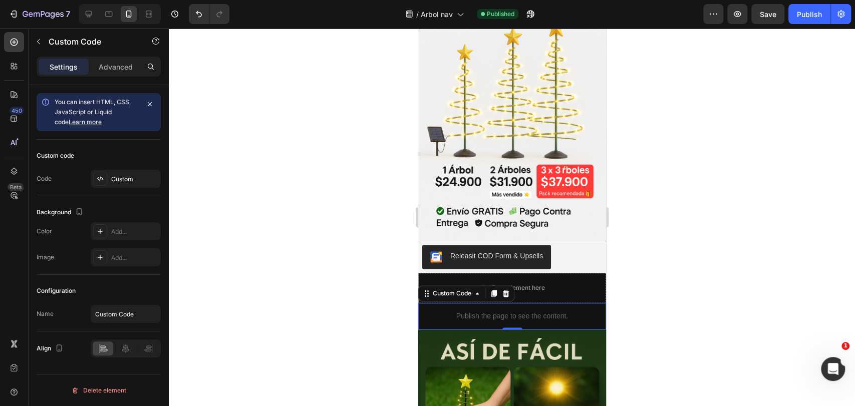
click at [137, 169] on div "Custom code Code Custom" at bounding box center [99, 168] width 124 height 57
click at [146, 178] on div "Custom" at bounding box center [134, 179] width 47 height 9
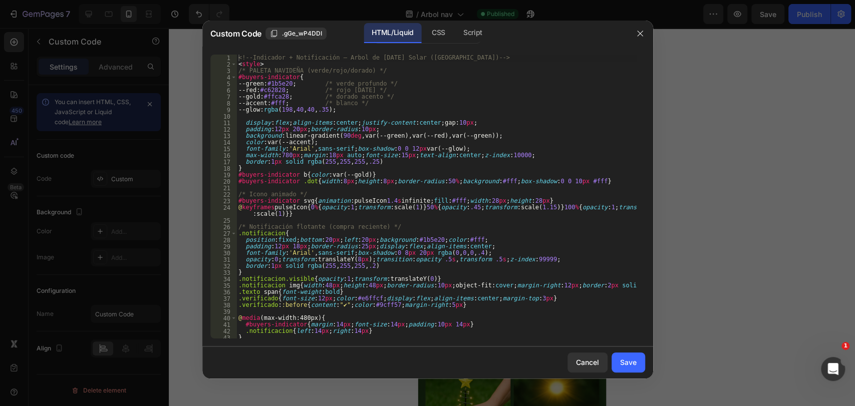
click at [316, 138] on div "<!-- Indicador + Notificación – Árbol de [DATE] Solar ([GEOGRAPHIC_DATA]) --> <…" at bounding box center [436, 203] width 400 height 297
type textarea "</script>"
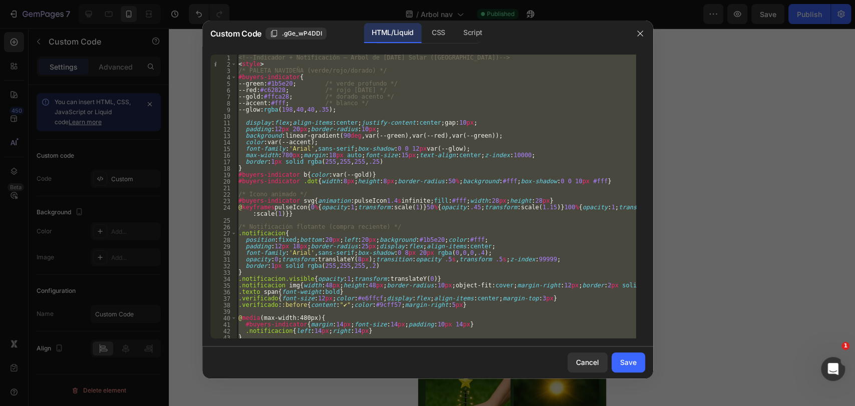
paste textarea
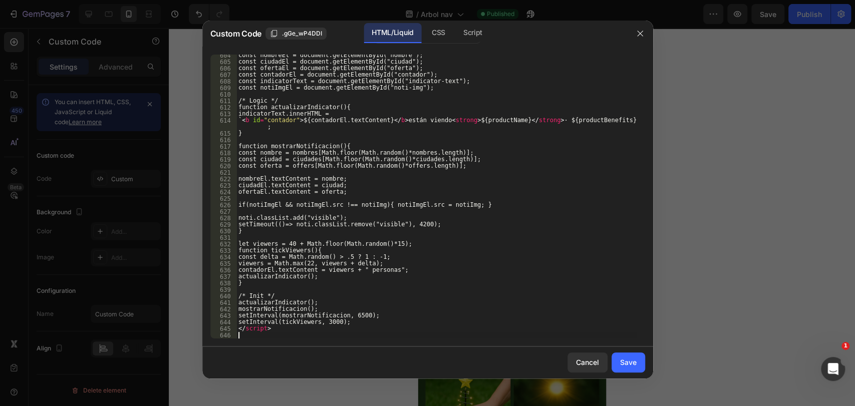
paste textarea "</script>"
type textarea "</script>"
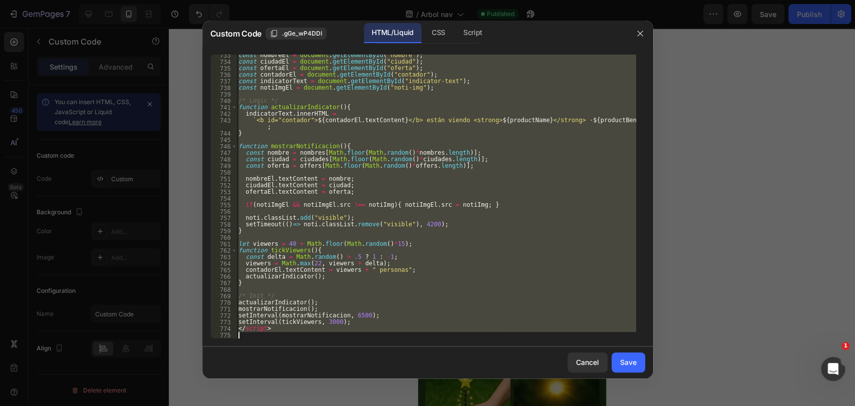
paste textarea
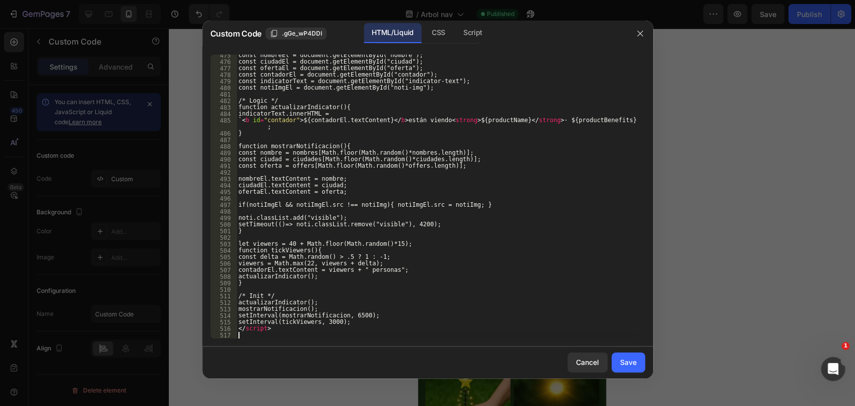
paste textarea "</script>"
type textarea "</script>"
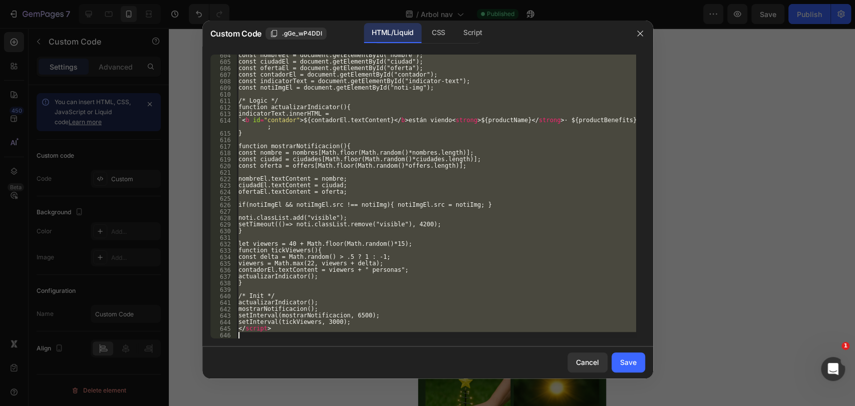
paste textarea
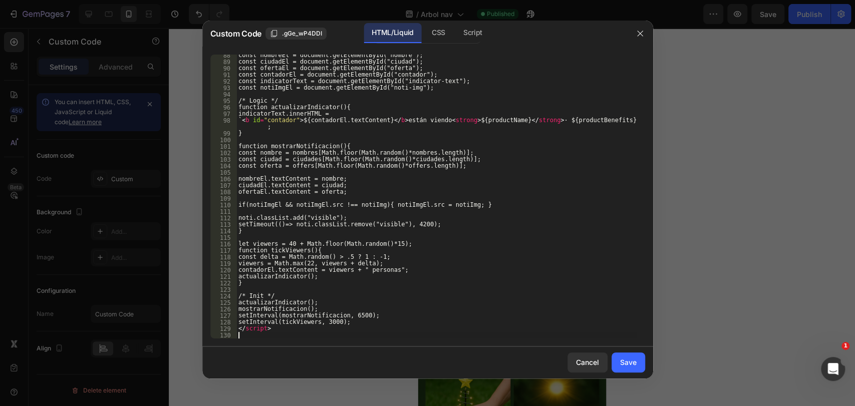
scroll to position [394, 0]
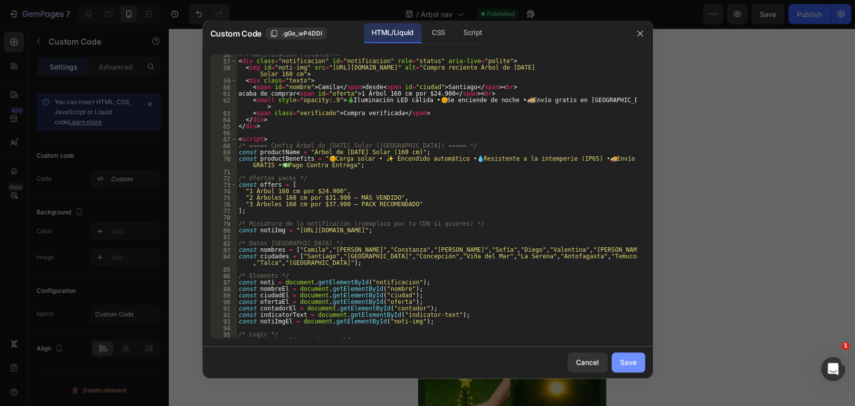
click at [623, 361] on div "Save" at bounding box center [628, 362] width 17 height 11
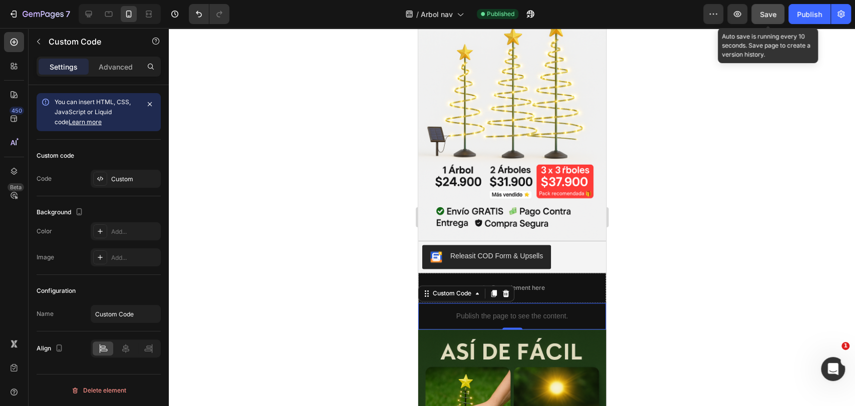
click at [769, 16] on span "Save" at bounding box center [768, 14] width 17 height 9
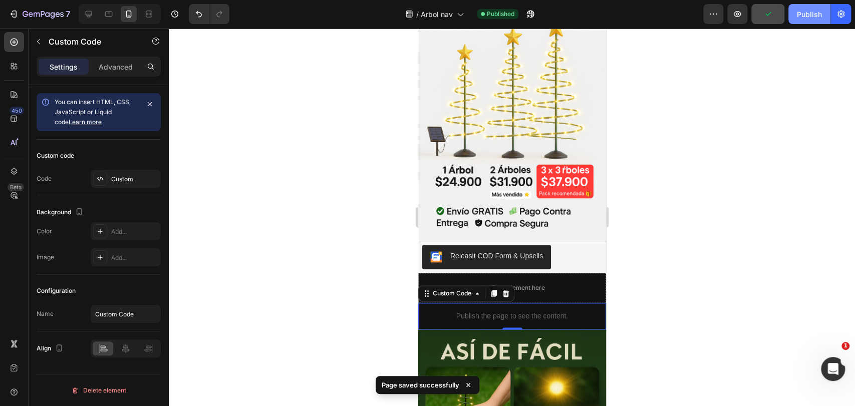
click at [769, 6] on button "Publish" at bounding box center [809, 14] width 42 height 20
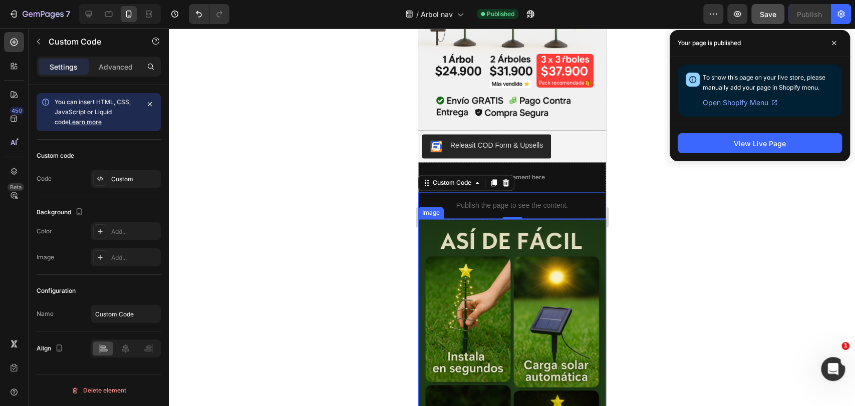
scroll to position [890, 0]
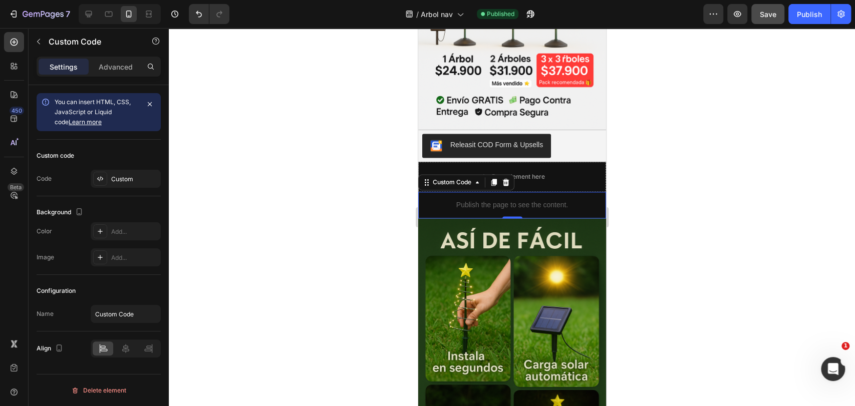
click at [656, 175] on div at bounding box center [512, 217] width 686 height 378
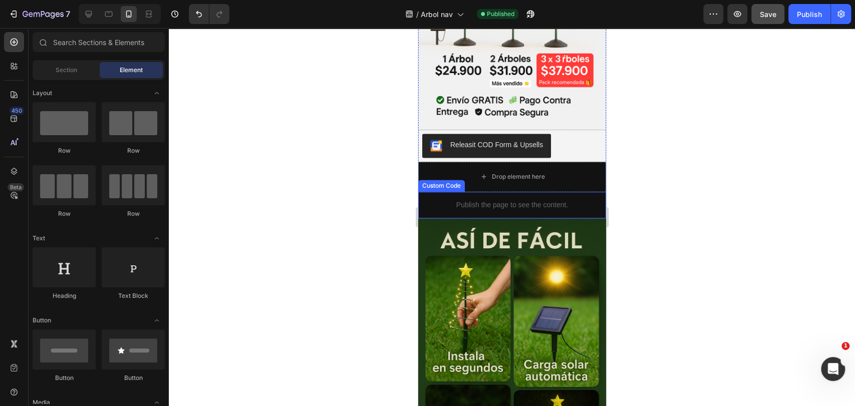
click at [543, 224] on img at bounding box center [512, 359] width 188 height 282
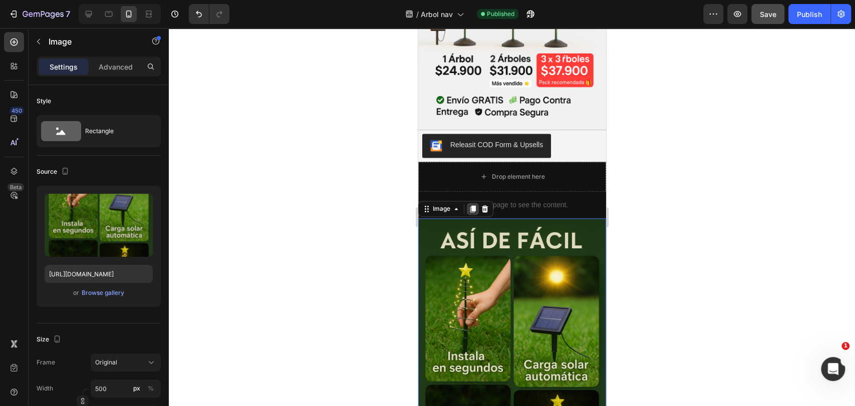
click at [471, 205] on icon at bounding box center [472, 209] width 8 height 8
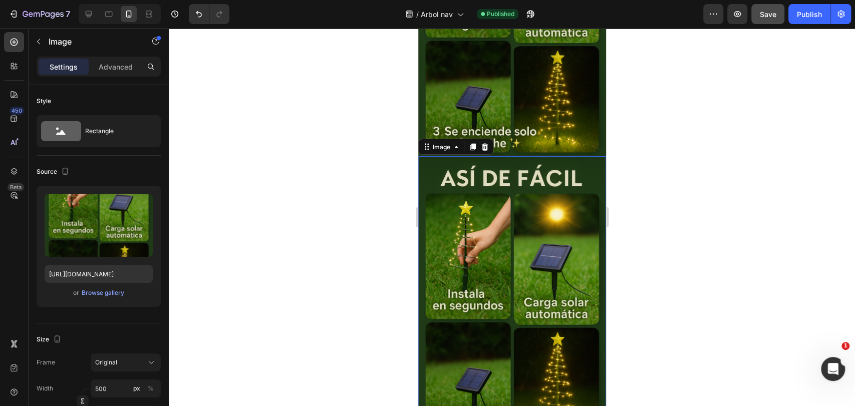
scroll to position [1119, 0]
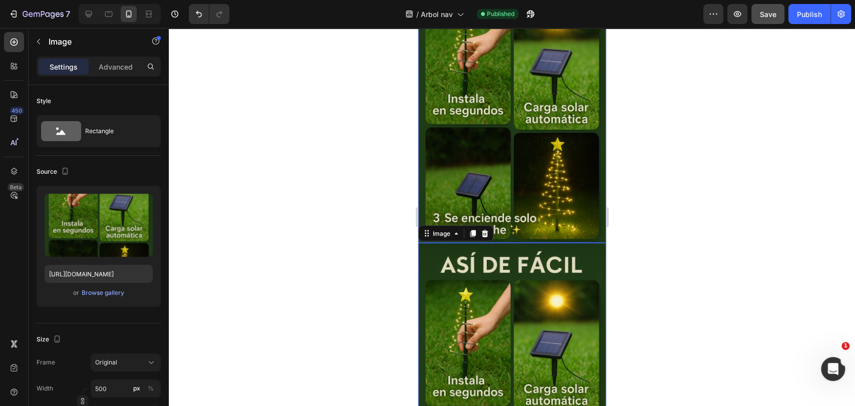
click at [488, 117] on img at bounding box center [512, 102] width 188 height 282
click at [464, 142] on img at bounding box center [512, 102] width 188 height 282
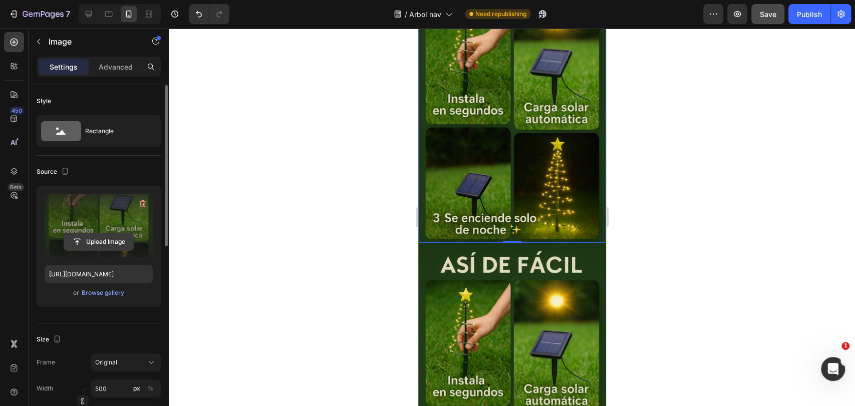
click at [93, 242] on input "file" at bounding box center [98, 241] width 69 height 17
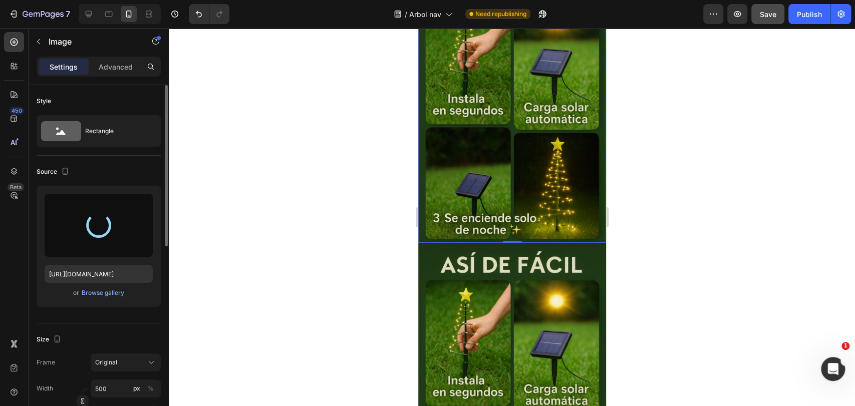
type input "[URL][DOMAIN_NAME]"
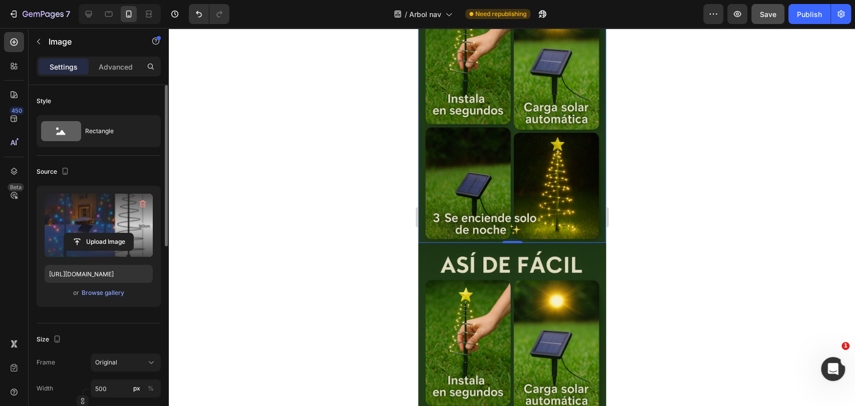
scroll to position [952, 0]
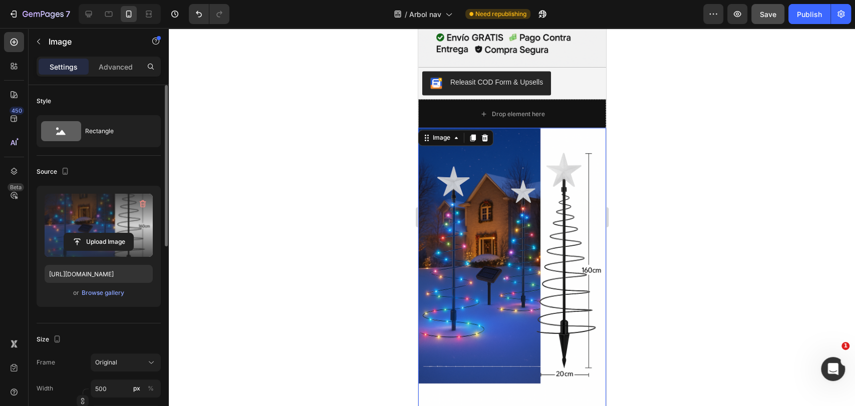
click at [718, 243] on div at bounding box center [512, 217] width 686 height 378
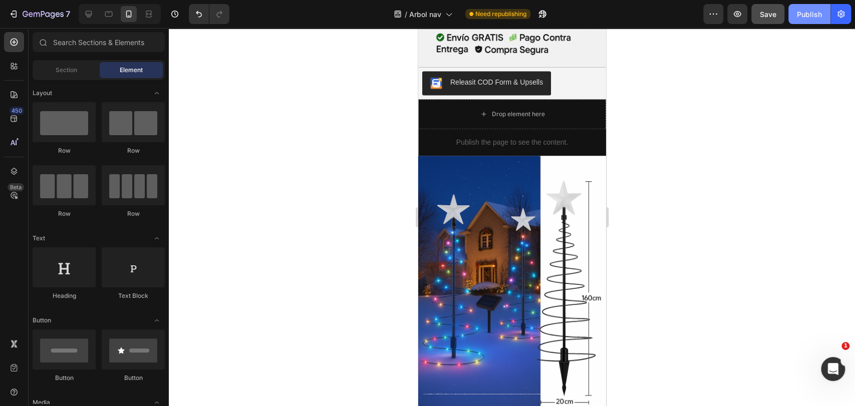
click at [769, 11] on div "Publish" at bounding box center [809, 14] width 25 height 11
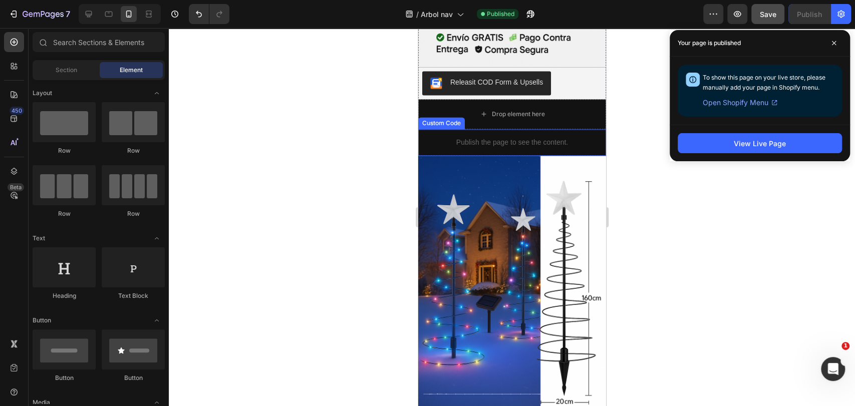
click at [527, 137] on p "Publish the page to see the content." at bounding box center [512, 142] width 188 height 11
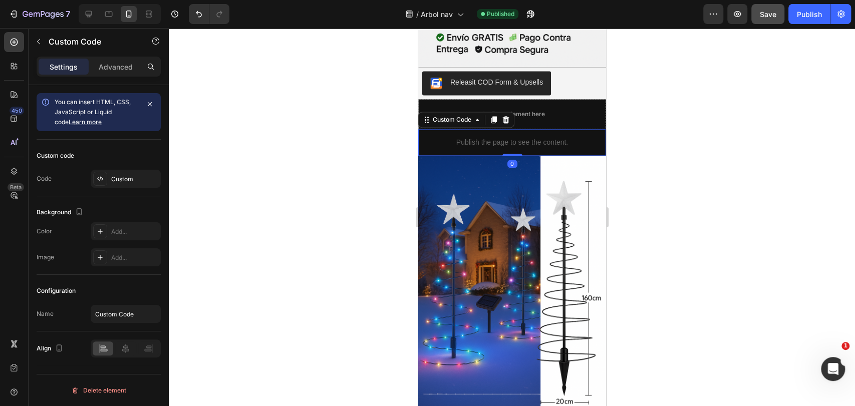
click at [136, 190] on div "Custom code Code Custom" at bounding box center [99, 168] width 124 height 57
click at [144, 176] on div "Custom" at bounding box center [134, 179] width 47 height 9
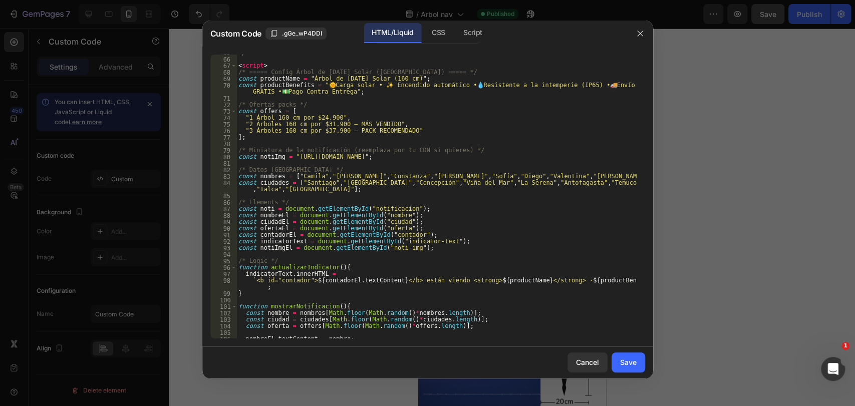
scroll to position [434, 0]
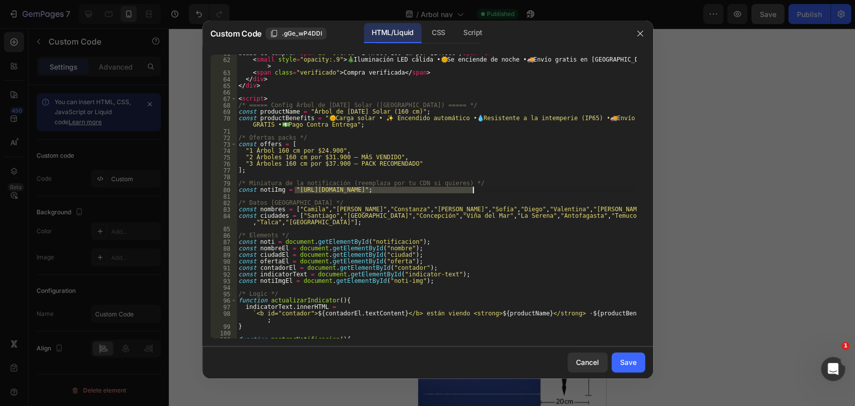
drag, startPoint x: 295, startPoint y: 190, endPoint x: 473, endPoint y: 190, distance: 178.3
click at [473, 190] on div "acaba de comprar < span id = "oferta" > 1 Árbol 160 cm por $24.900 </ span > < …" at bounding box center [436, 198] width 400 height 297
paste textarea "[DOMAIN_NAME][URL][DATE]"
type textarea "const notiImg = "[URL][DOMAIN_NAME][DATE]";"
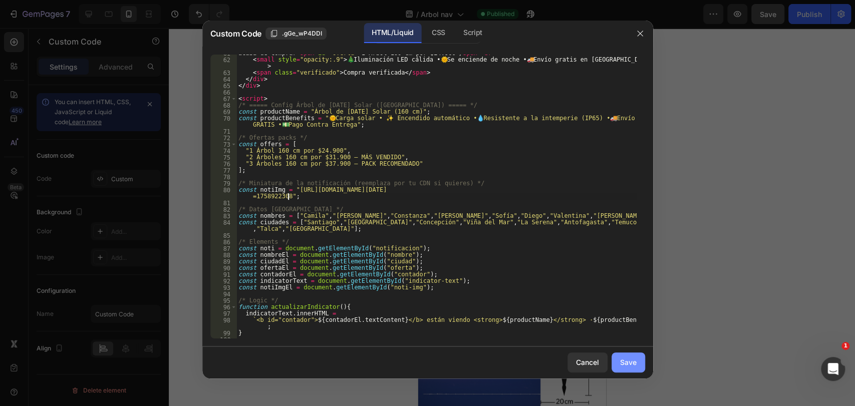
click at [627, 365] on button "Save" at bounding box center [628, 363] width 34 height 20
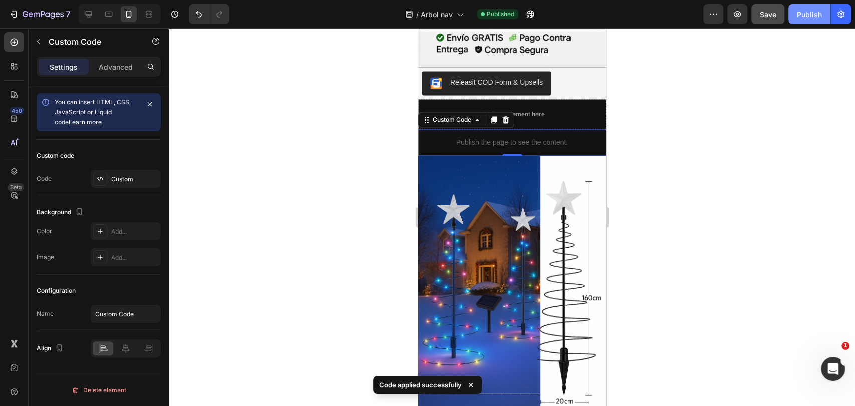
click at [769, 10] on div "Publish" at bounding box center [809, 14] width 25 height 11
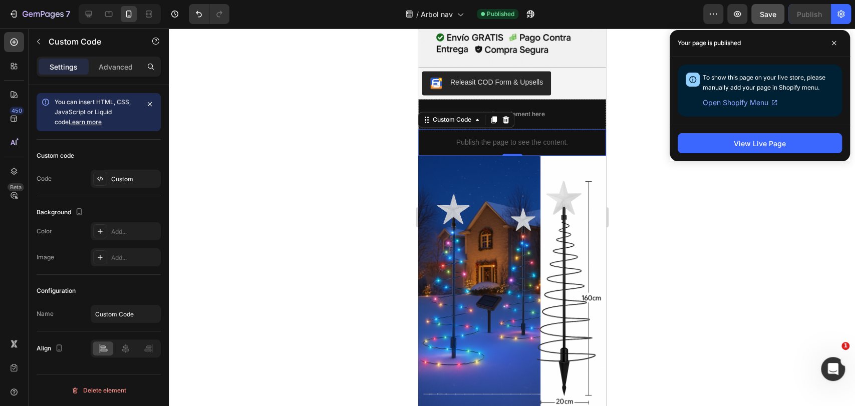
click at [480, 137] on p "Publish the page to see the content." at bounding box center [512, 142] width 188 height 11
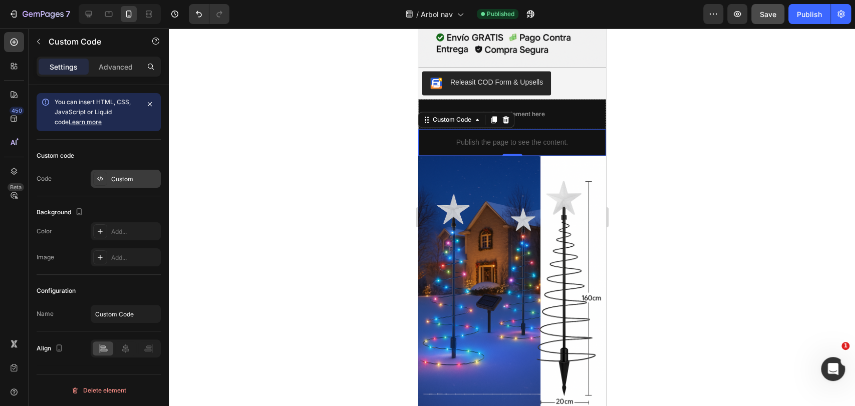
click at [116, 181] on div "Custom" at bounding box center [134, 179] width 47 height 9
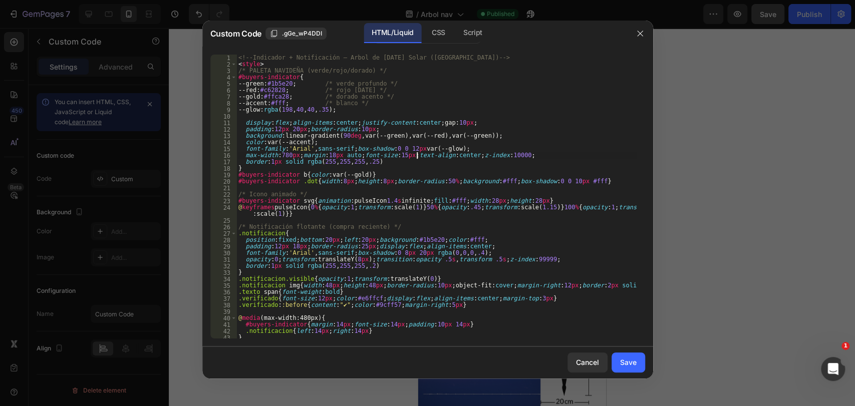
click at [417, 155] on div "<!-- Indicador + Notificación – Árbol de [DATE] Solar ([GEOGRAPHIC_DATA]) --> <…" at bounding box center [436, 203] width 400 height 297
type textarea "</script>"
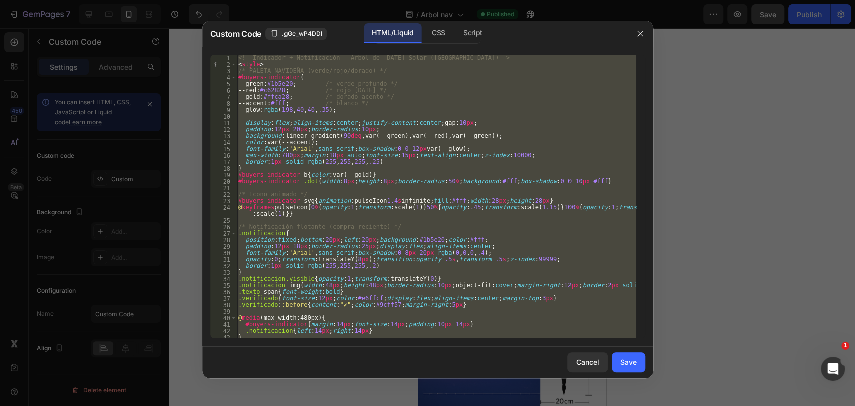
paste textarea
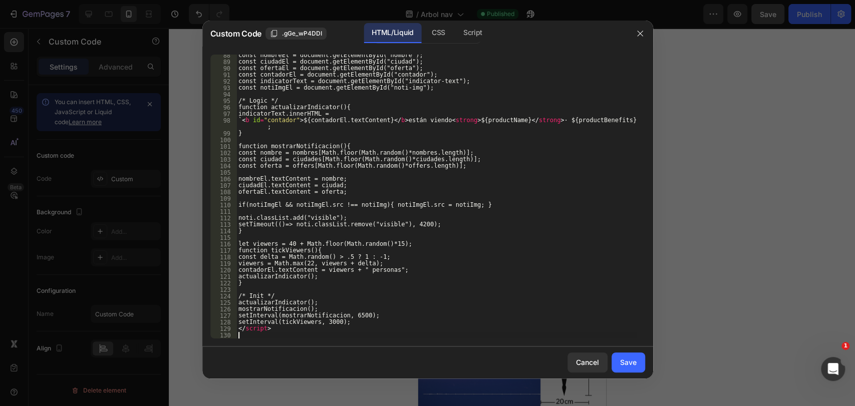
scroll to position [627, 0]
click at [625, 357] on div "Save" at bounding box center [628, 362] width 17 height 11
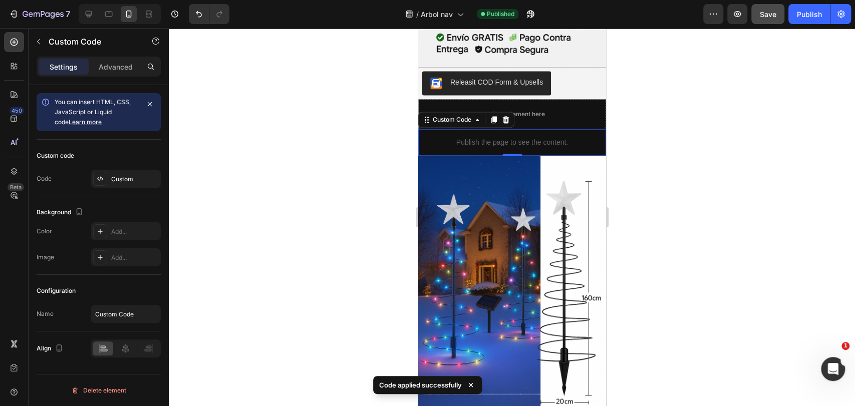
click at [487, 137] on p "Publish the page to see the content." at bounding box center [512, 142] width 188 height 11
click at [124, 175] on div "Custom" at bounding box center [134, 179] width 47 height 9
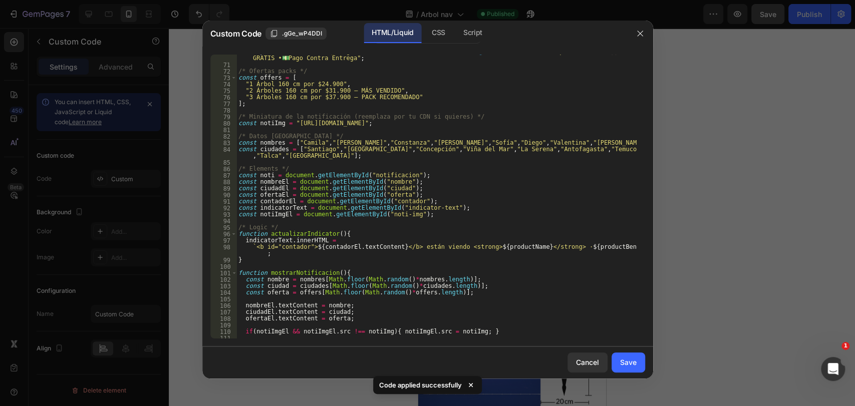
scroll to position [467, 0]
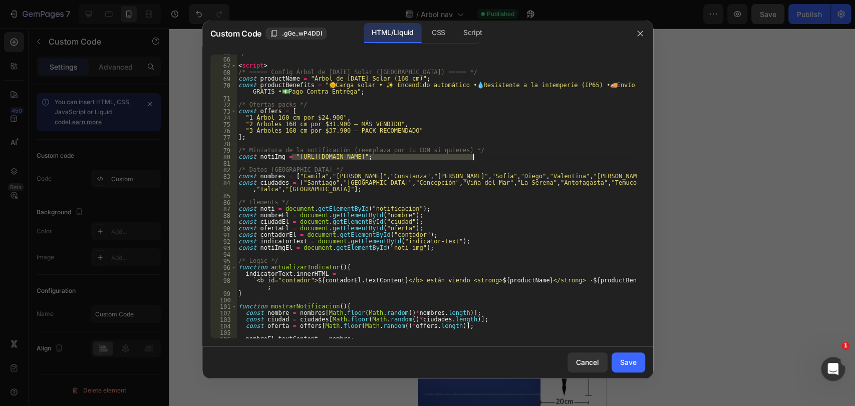
drag, startPoint x: 292, startPoint y: 158, endPoint x: 473, endPoint y: 156, distance: 180.3
click at [473, 156] on div "</ div > < script > /* ===== Config Árbol de [DATE] Solar ([GEOGRAPHIC_DATA]) =…" at bounding box center [436, 198] width 400 height 297
click at [473, 158] on div "</ div > < script > /* ===== Config Árbol de [DATE] Solar ([GEOGRAPHIC_DATA]) =…" at bounding box center [436, 197] width 400 height 284
drag, startPoint x: 473, startPoint y: 158, endPoint x: 295, endPoint y: 157, distance: 178.3
click at [295, 157] on div "</ div > < script > /* ===== Config Árbol de [DATE] Solar ([GEOGRAPHIC_DATA]) =…" at bounding box center [436, 198] width 400 height 297
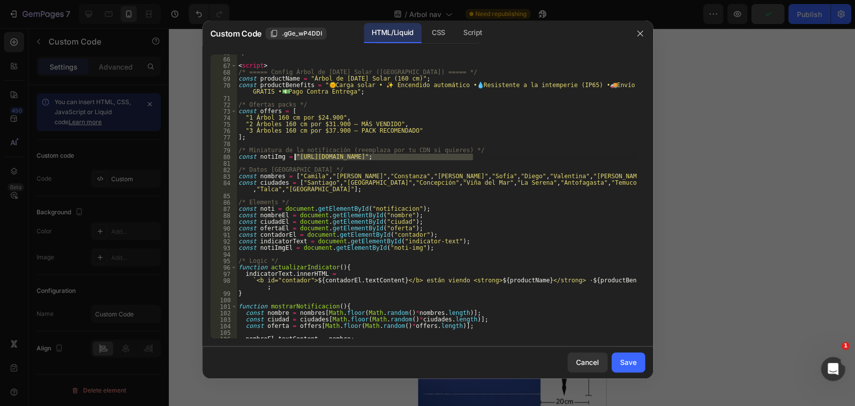
paste textarea "[DOMAIN_NAME][URL][DATE]"
type textarea "const notiImg = "[URL][DOMAIN_NAME][DATE]";"
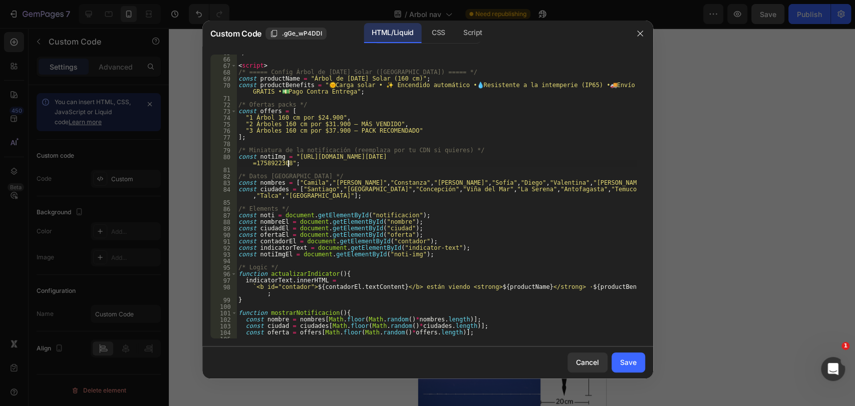
click at [619, 350] on div "Cancel Save" at bounding box center [427, 363] width 451 height 32
click at [625, 358] on div "Save" at bounding box center [628, 362] width 17 height 11
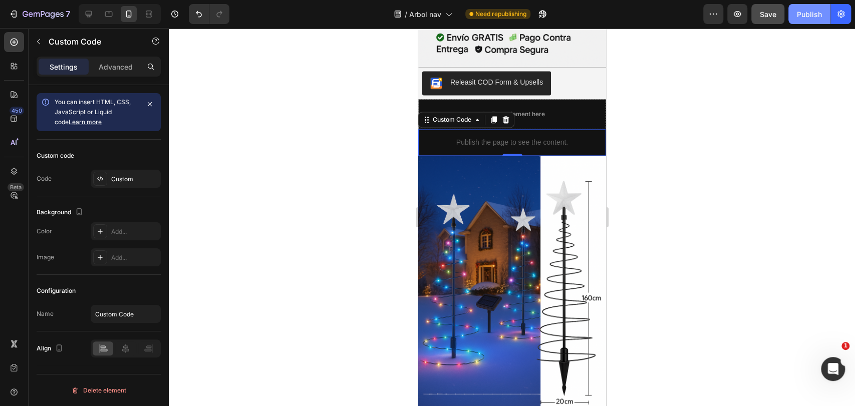
click at [769, 15] on div "Publish" at bounding box center [809, 14] width 25 height 11
